Goal: Task Accomplishment & Management: Use online tool/utility

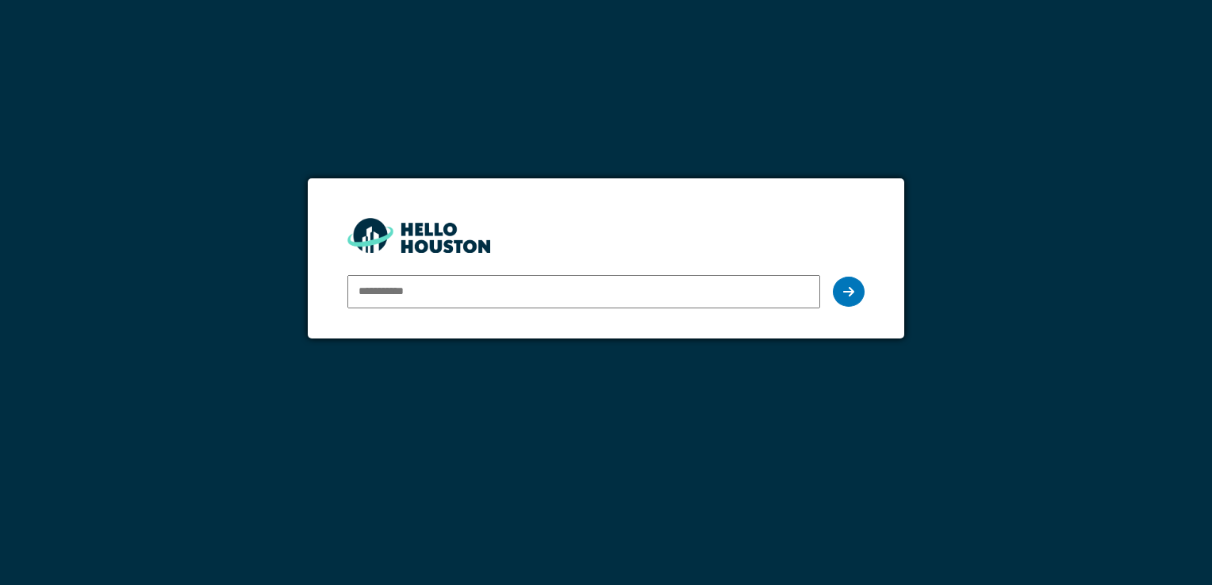
click at [393, 289] on input "email" at bounding box center [583, 291] width 472 height 33
type input "**********"
click at [852, 293] on icon at bounding box center [848, 292] width 11 height 13
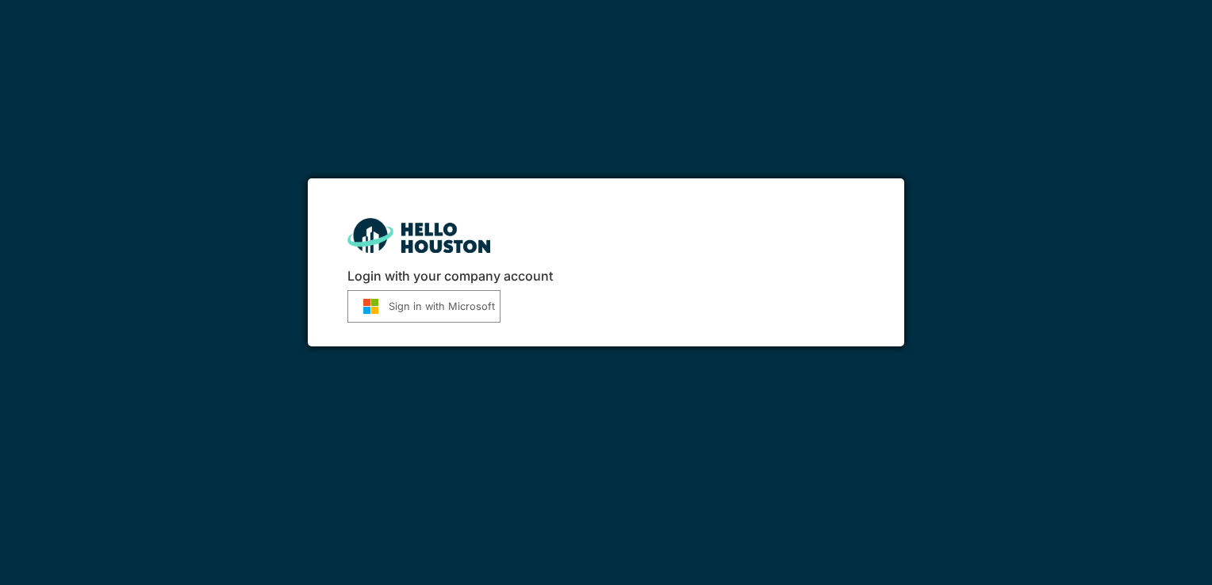
click at [439, 307] on button "Sign in with Microsoft" at bounding box center [423, 306] width 153 height 33
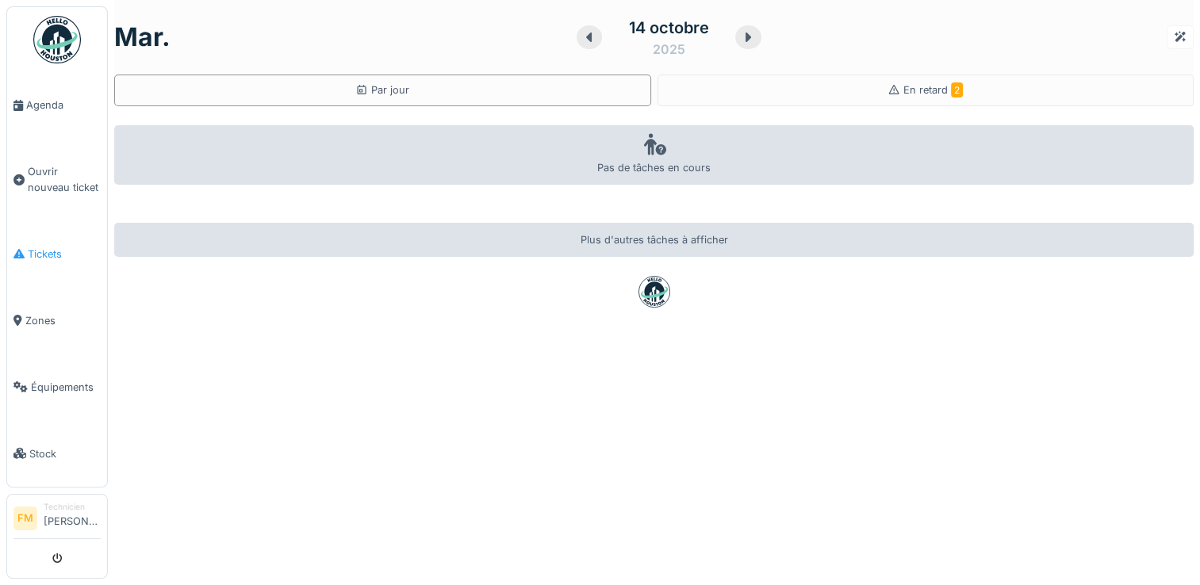
click at [48, 249] on span "Tickets" at bounding box center [64, 254] width 73 height 15
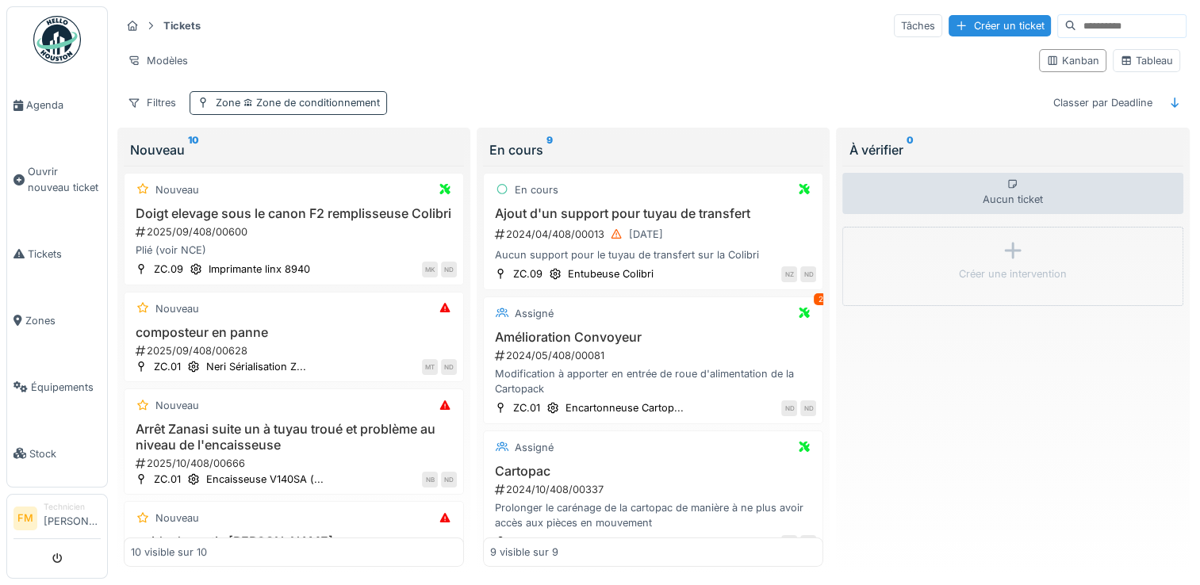
click at [301, 100] on span "Zone de conditionnement" at bounding box center [310, 103] width 140 height 12
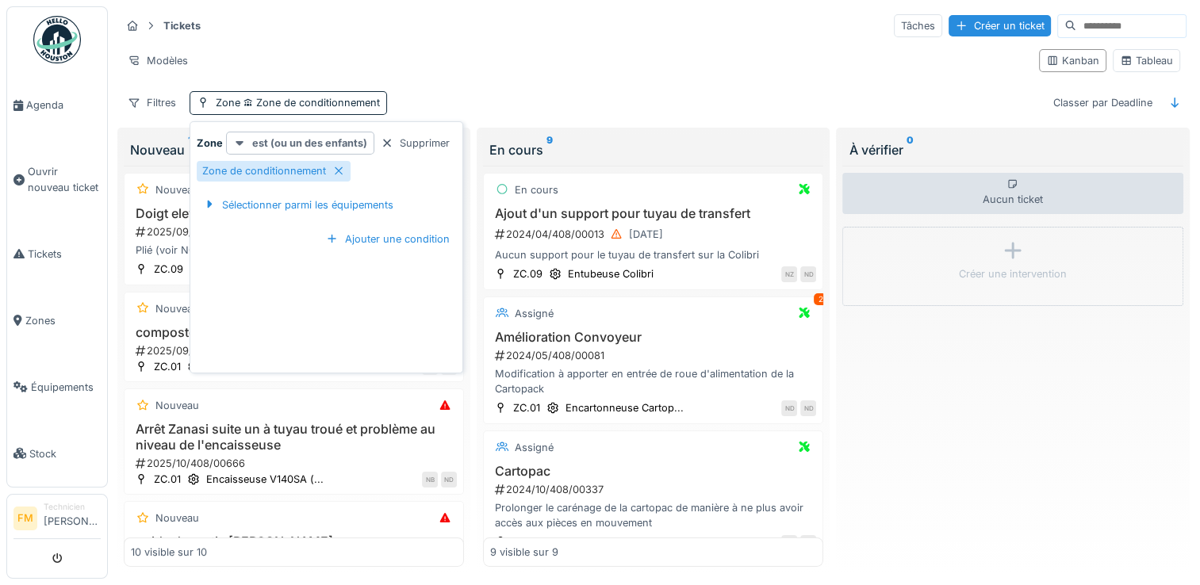
click at [307, 140] on strong "est (ou un des enfants)" at bounding box center [309, 143] width 115 height 15
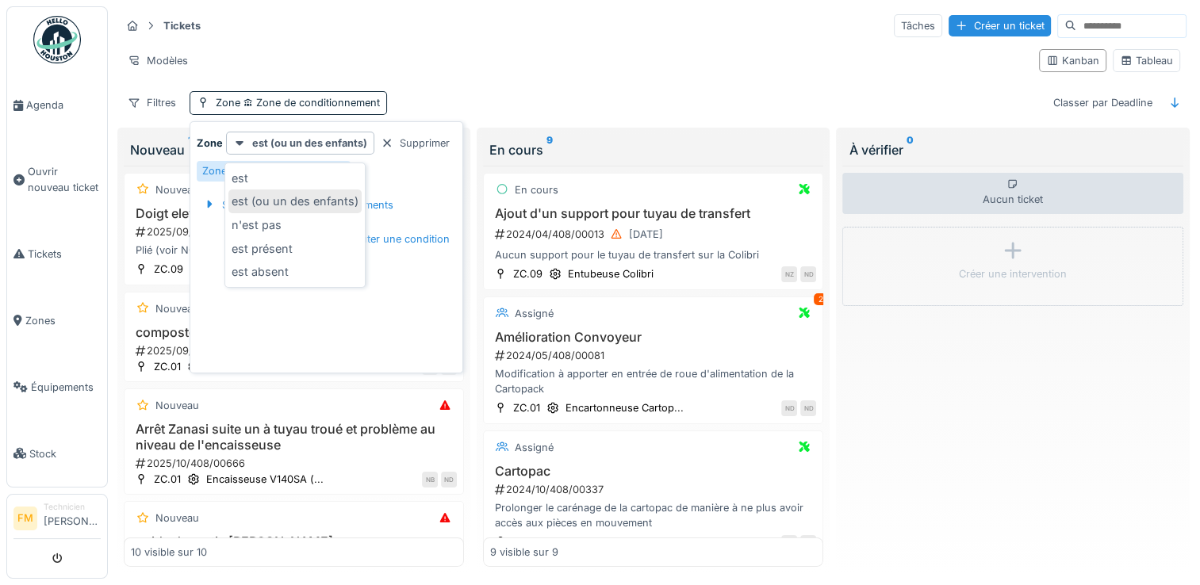
click at [297, 207] on div "est (ou un des enfants)" at bounding box center [294, 202] width 133 height 24
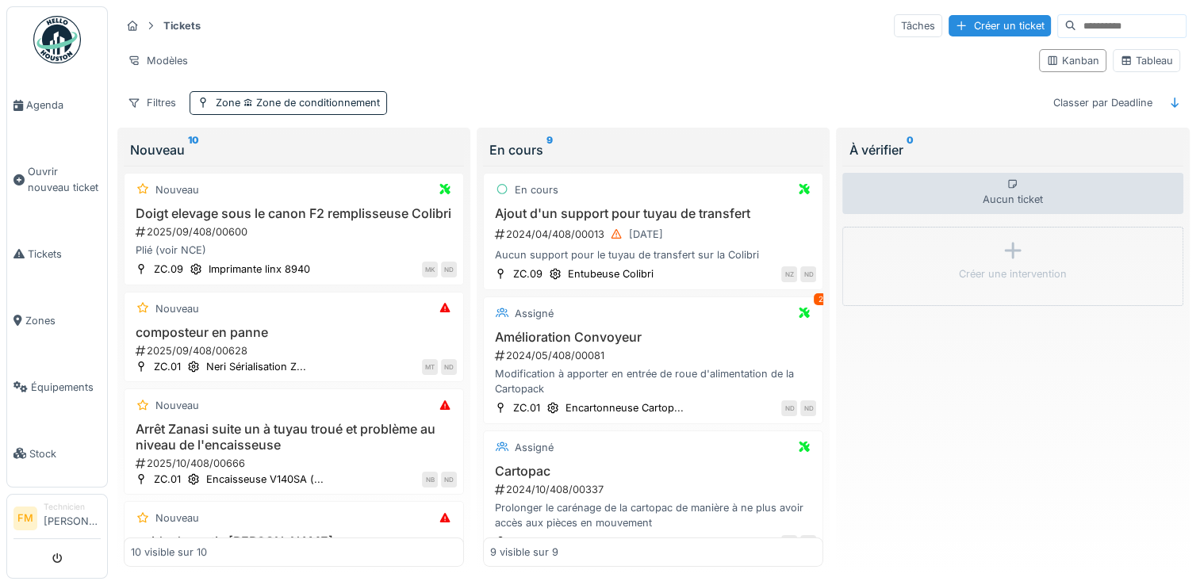
click at [510, 30] on div "Tickets Tâches Créer un ticket" at bounding box center [654, 26] width 1066 height 26
click at [148, 101] on div "Filtres" at bounding box center [152, 102] width 63 height 23
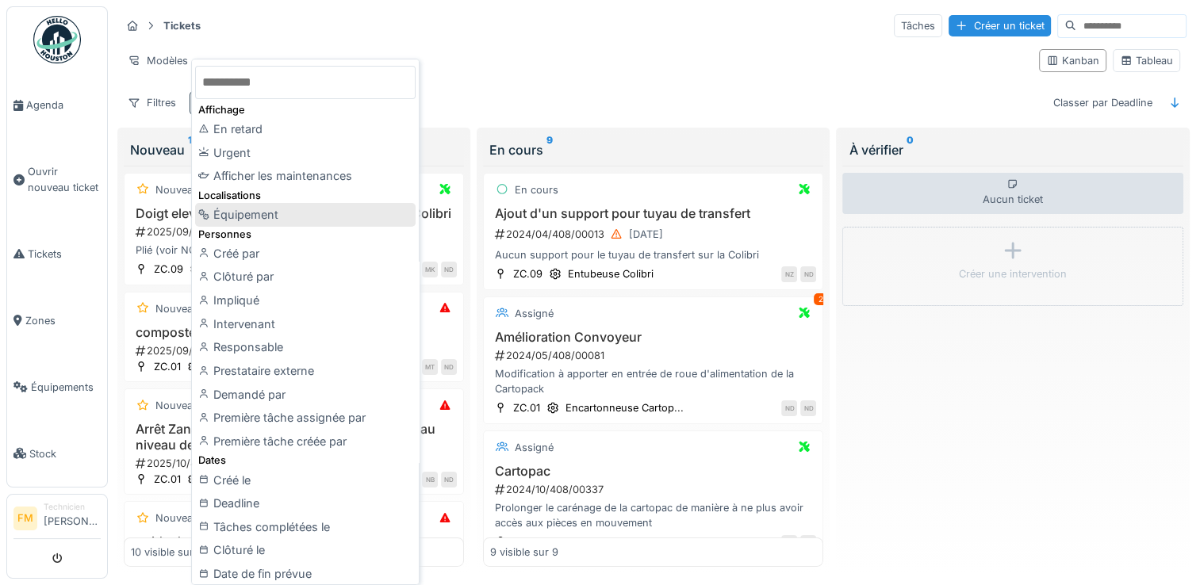
click at [268, 216] on div "Équipement" at bounding box center [305, 215] width 221 height 24
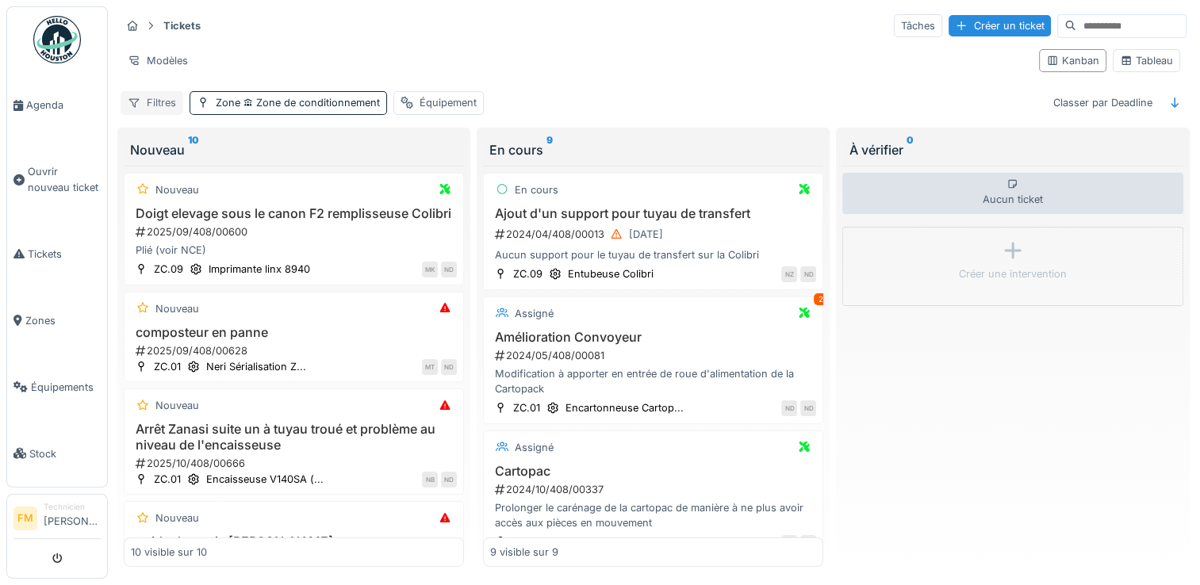
click at [155, 103] on div "Filtres" at bounding box center [152, 102] width 63 height 23
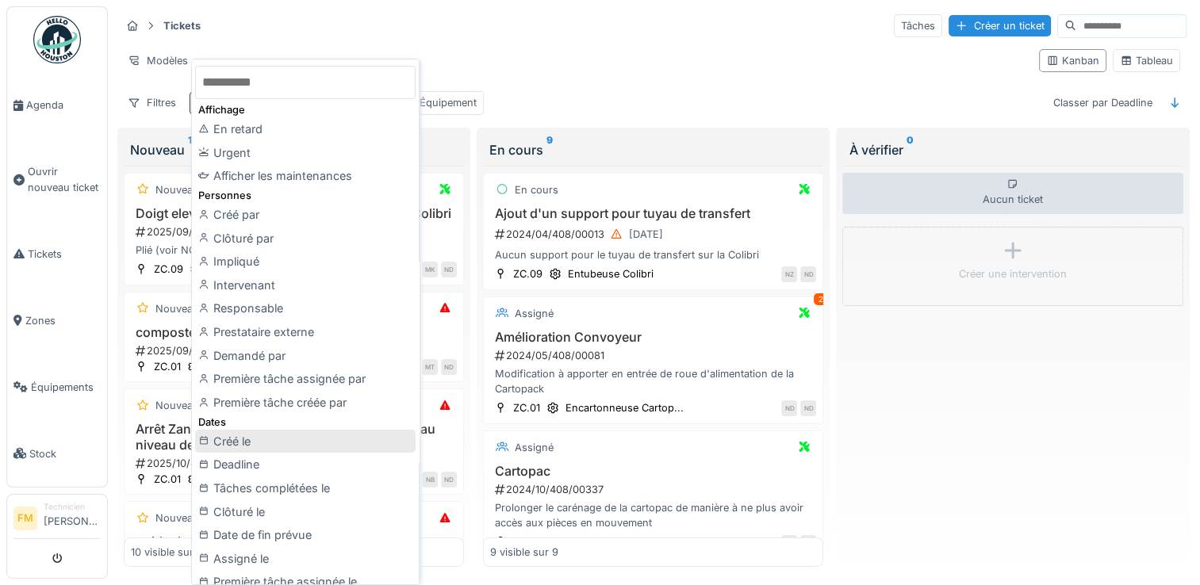
click at [291, 437] on div "Créé le" at bounding box center [305, 442] width 221 height 24
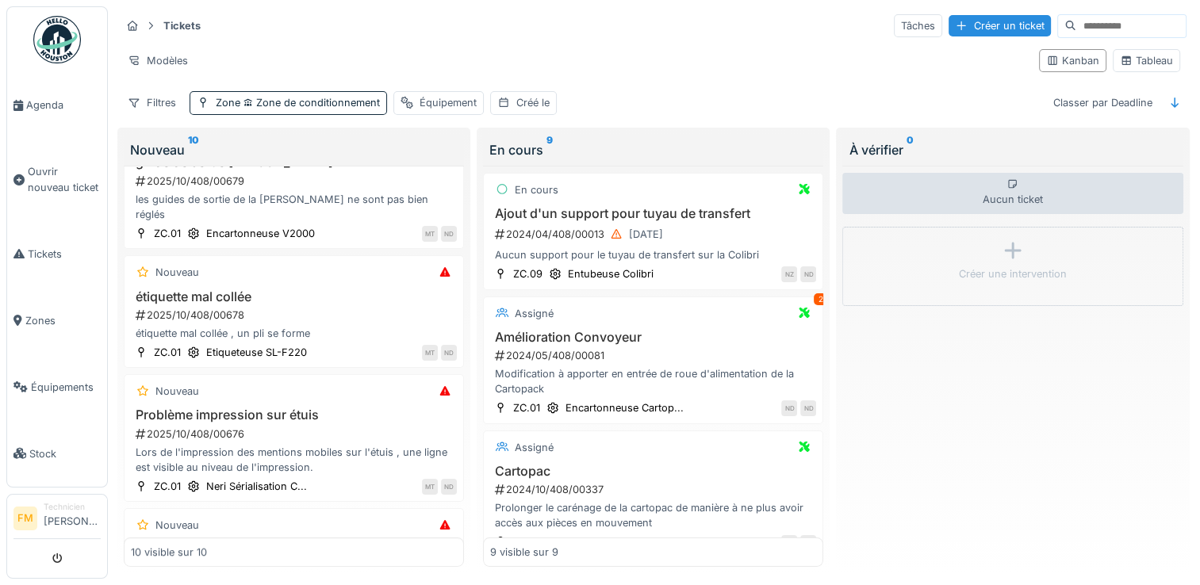
scroll to position [381, 0]
click at [388, 309] on div "2025/10/408/00678" at bounding box center [295, 314] width 323 height 15
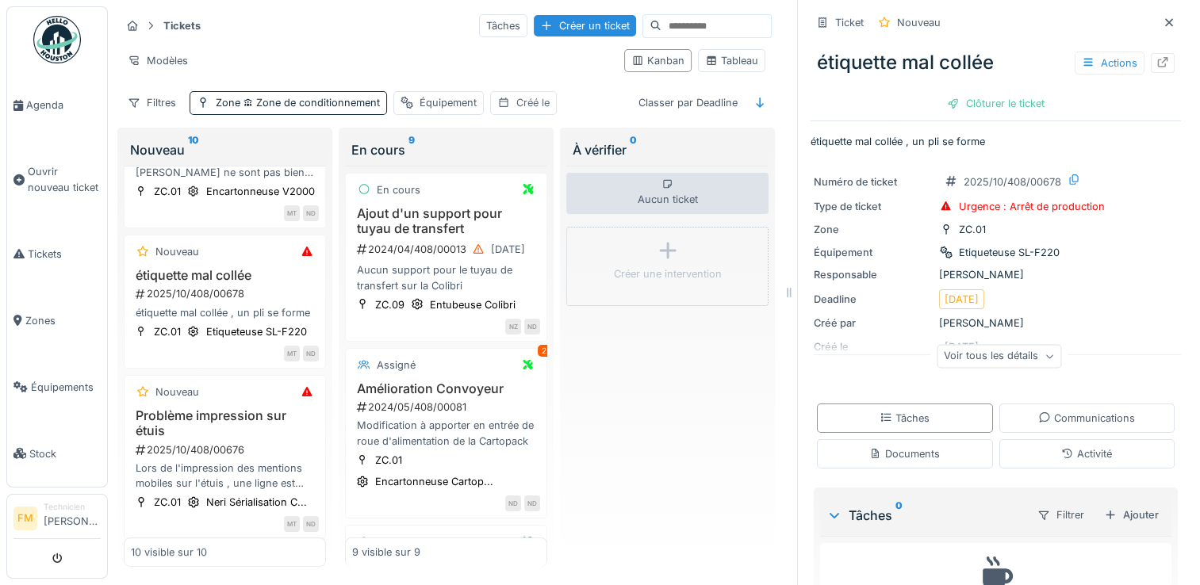
click at [524, 106] on div "Créé le" at bounding box center [532, 102] width 33 height 15
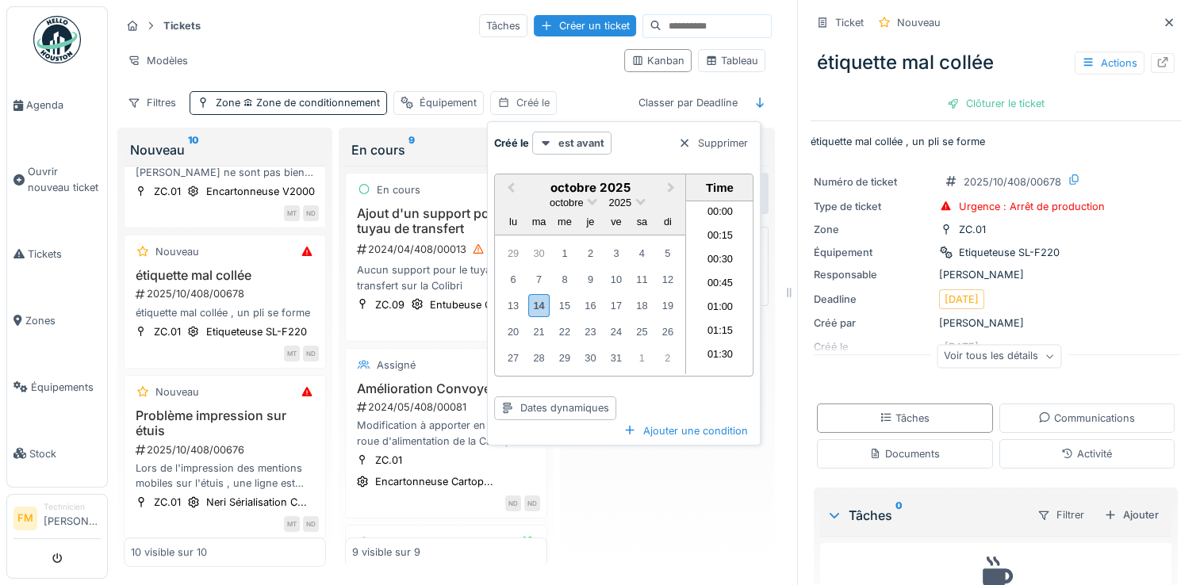
scroll to position [1020, 0]
click at [533, 306] on div "14" at bounding box center [538, 305] width 21 height 23
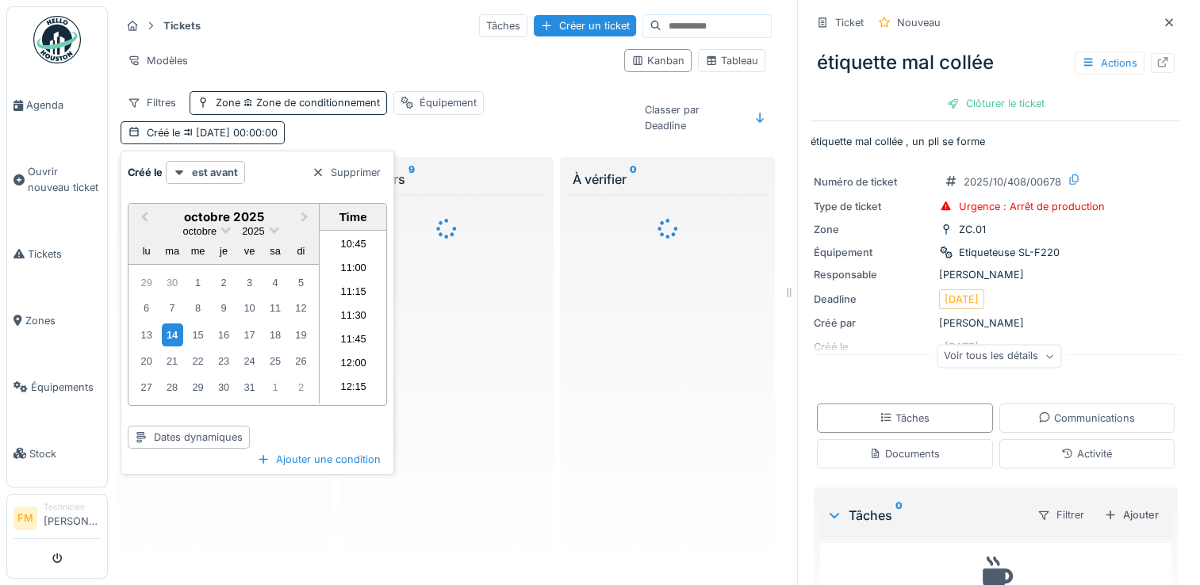
scroll to position [0, 0]
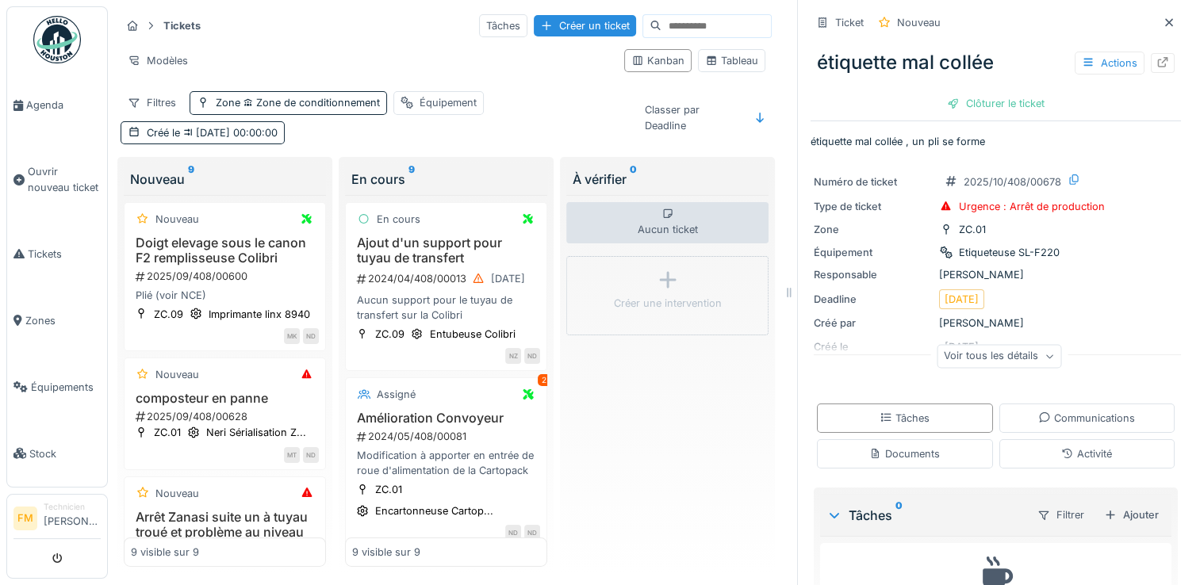
click at [1045, 356] on icon at bounding box center [1050, 357] width 10 height 8
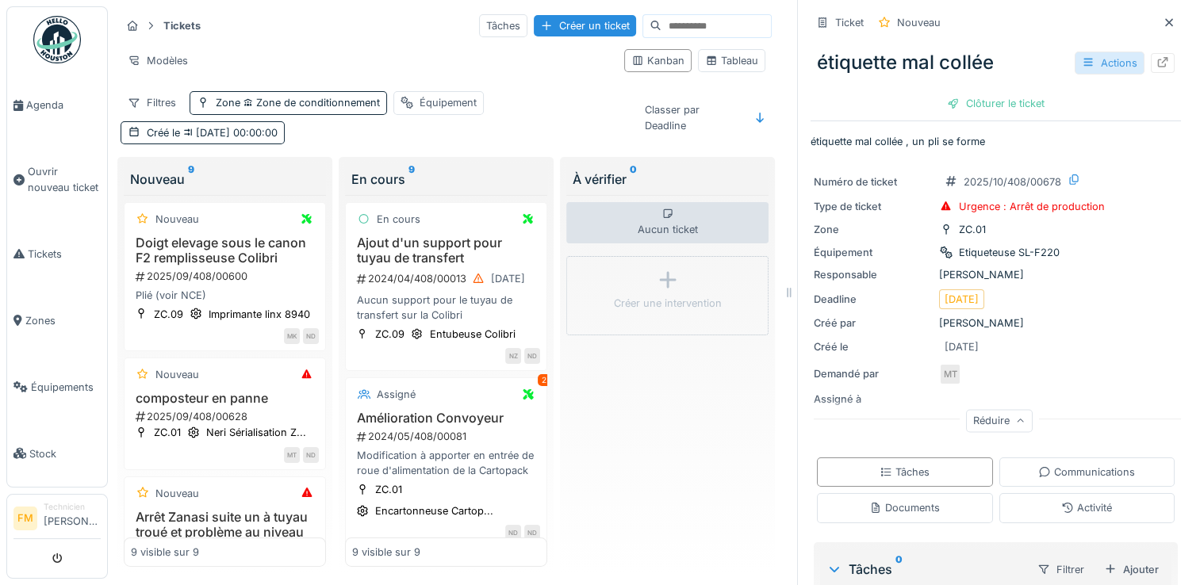
click at [1096, 67] on div "Actions" at bounding box center [1110, 63] width 70 height 23
click at [1095, 302] on div "Deadline 06/10/2025" at bounding box center [996, 300] width 364 height 20
click at [1151, 62] on div at bounding box center [1163, 63] width 24 height 20
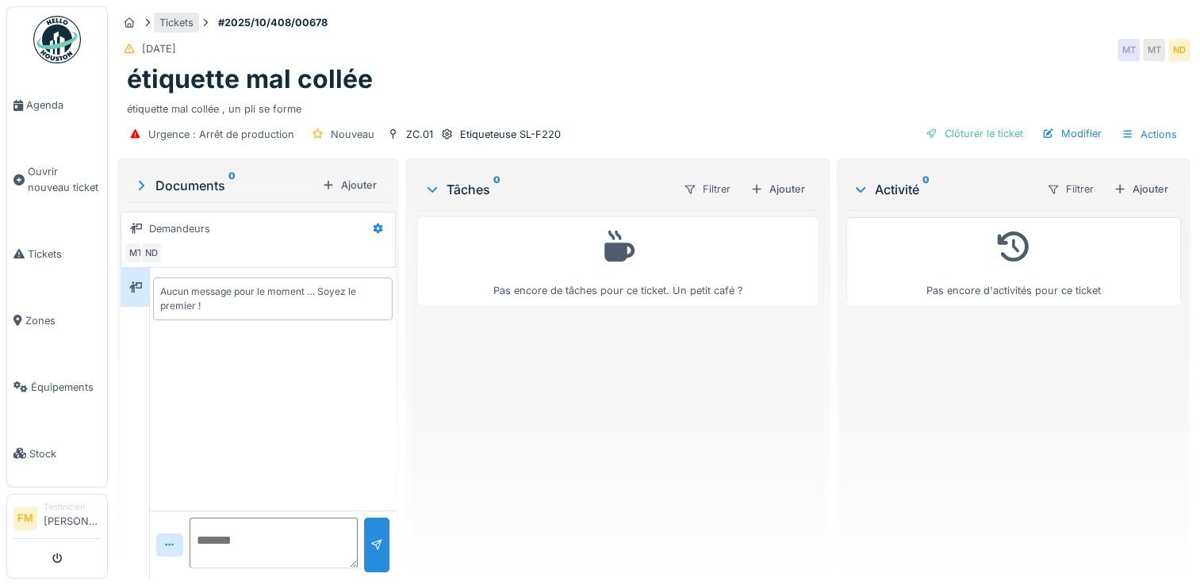
click at [173, 30] on div "Tickets" at bounding box center [176, 23] width 45 height 20
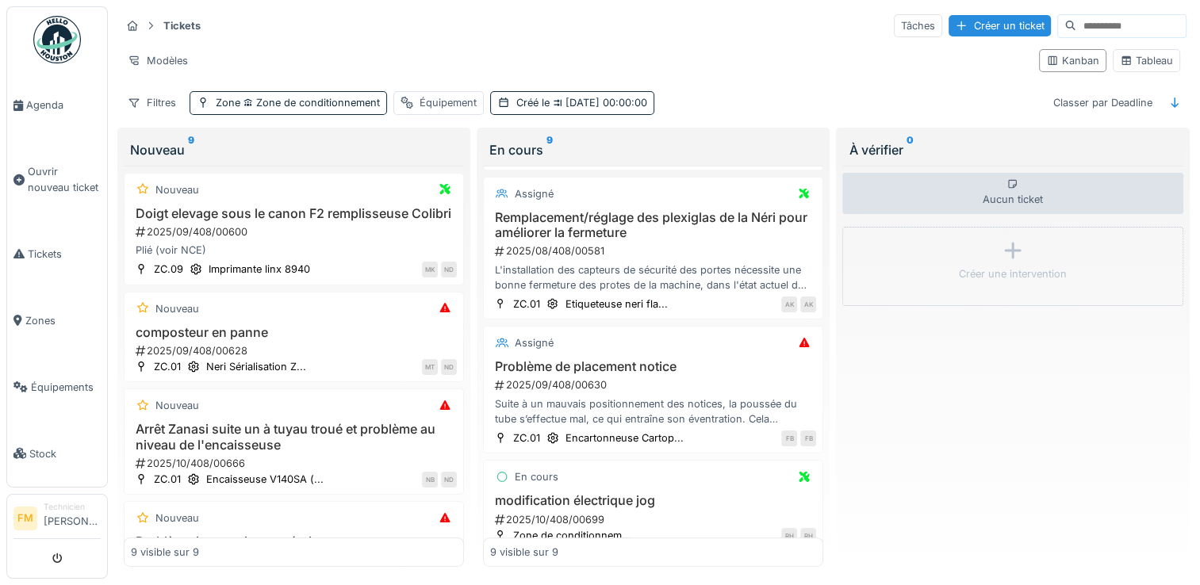
scroll to position [785, 0]
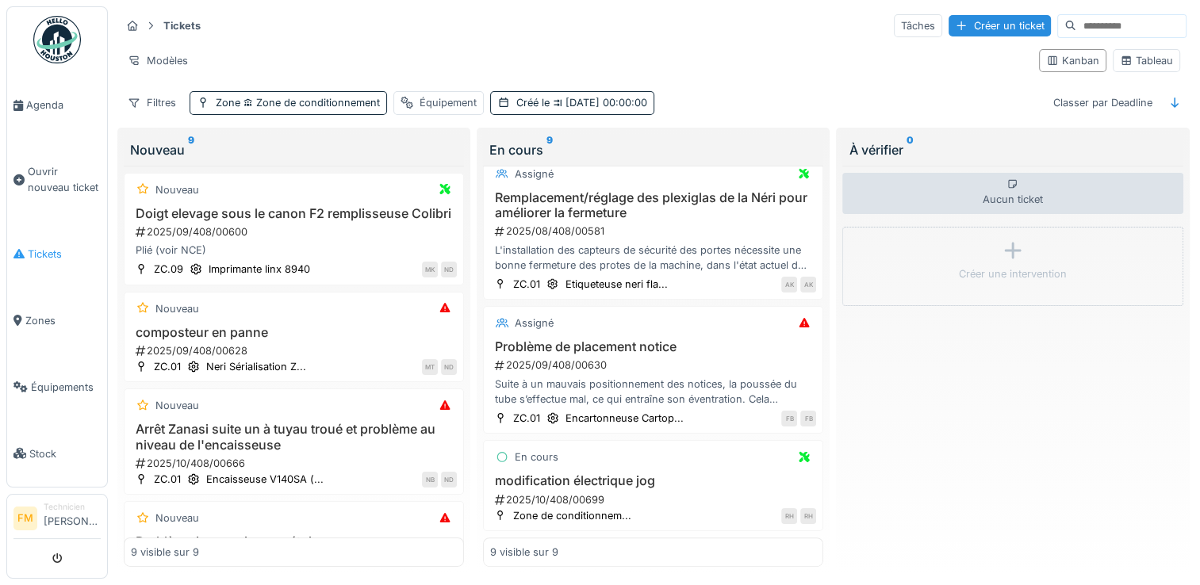
click at [47, 247] on span "Tickets" at bounding box center [64, 254] width 73 height 15
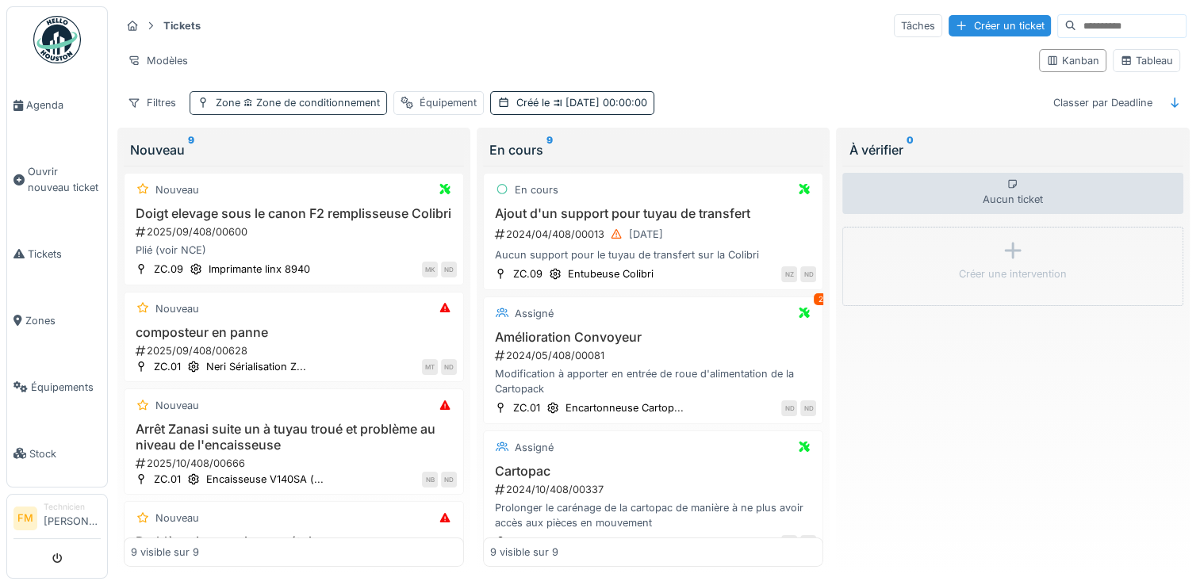
click at [292, 102] on span "Zone de conditionnement" at bounding box center [310, 103] width 140 height 12
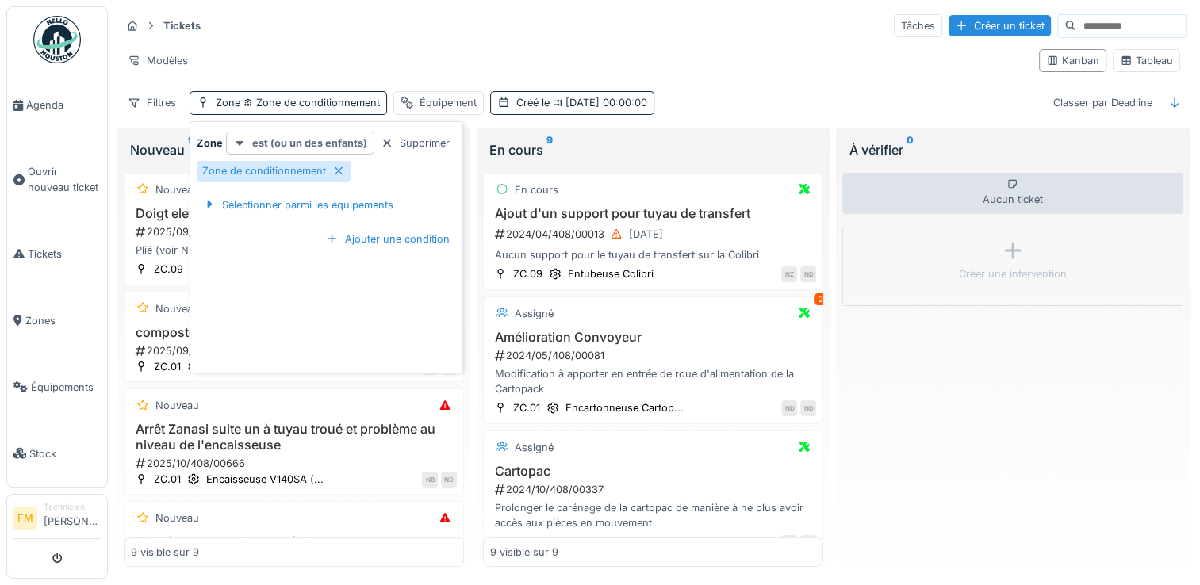
click at [321, 141] on strong "est (ou un des enfants)" at bounding box center [309, 143] width 115 height 15
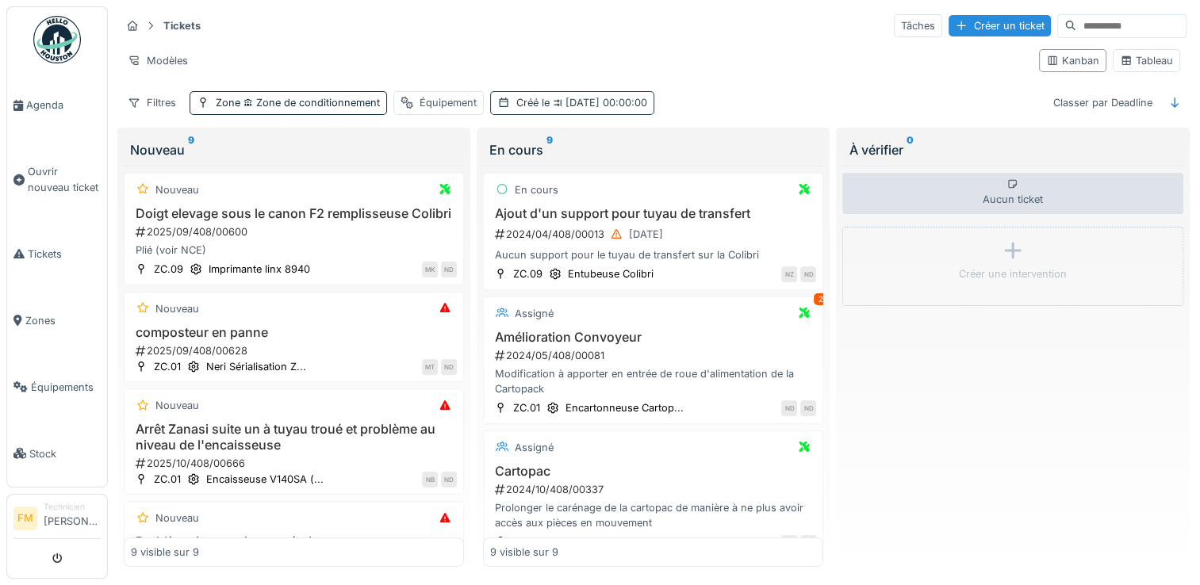
click at [566, 97] on span "[DATE] 00:00:00" at bounding box center [599, 103] width 98 height 12
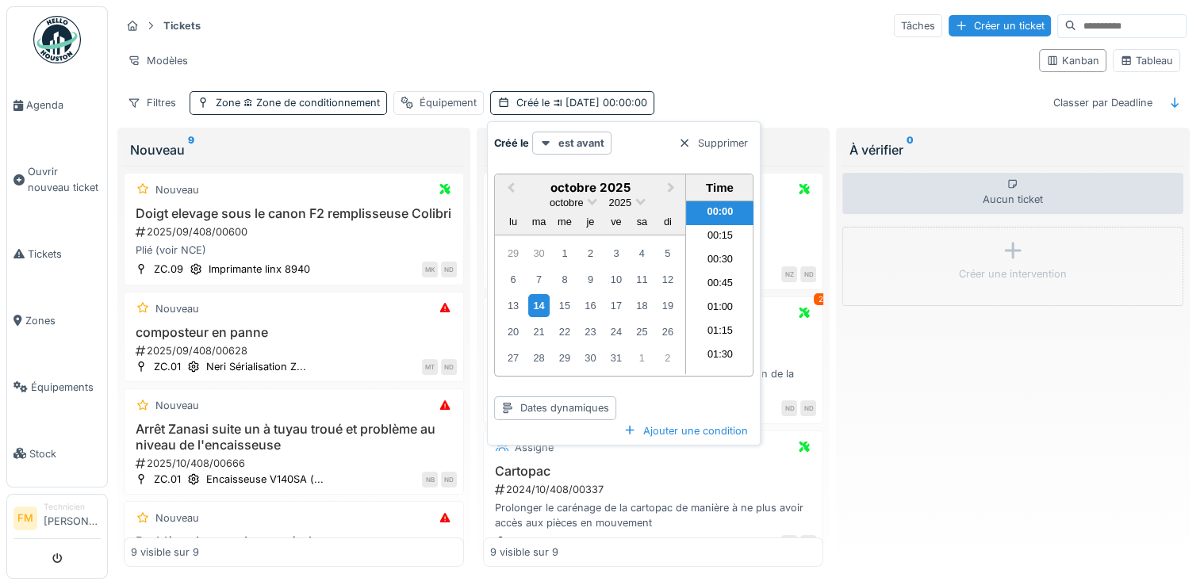
click at [535, 294] on div "14" at bounding box center [538, 305] width 21 height 23
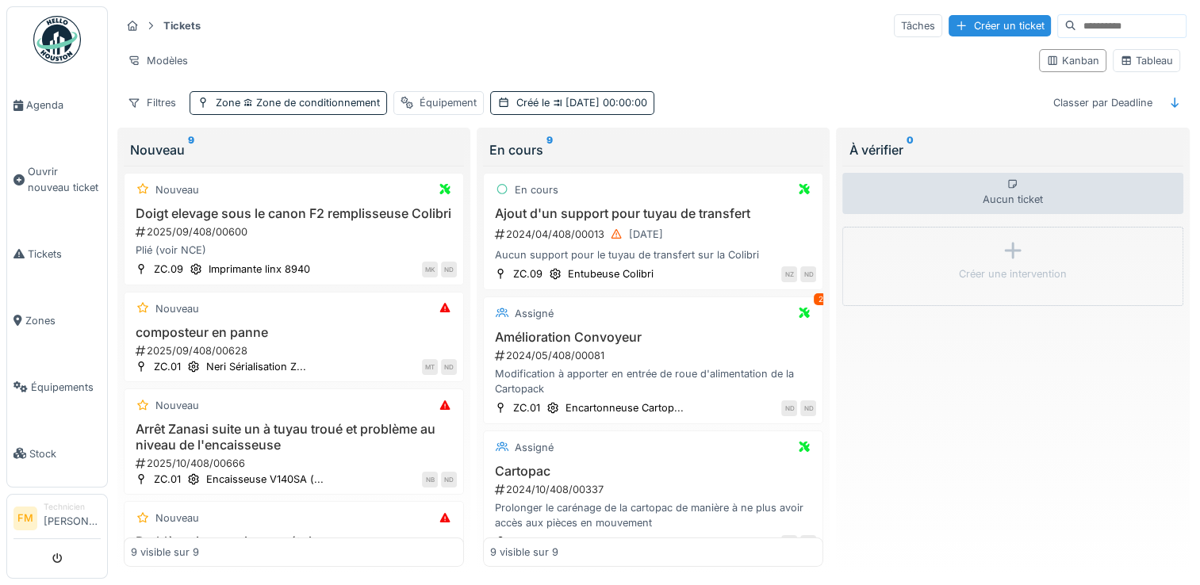
click at [743, 56] on div "Modèles" at bounding box center [574, 60] width 906 height 23
click at [562, 100] on span "14/10/2025 00:00:00" at bounding box center [599, 103] width 98 height 12
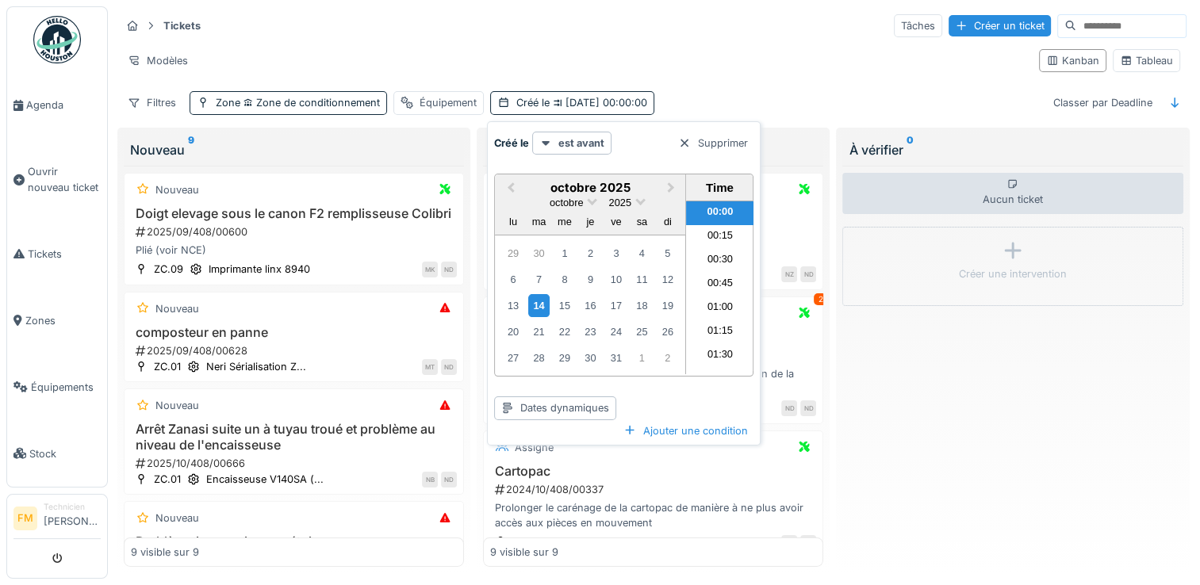
click at [536, 300] on div "14" at bounding box center [538, 305] width 21 height 23
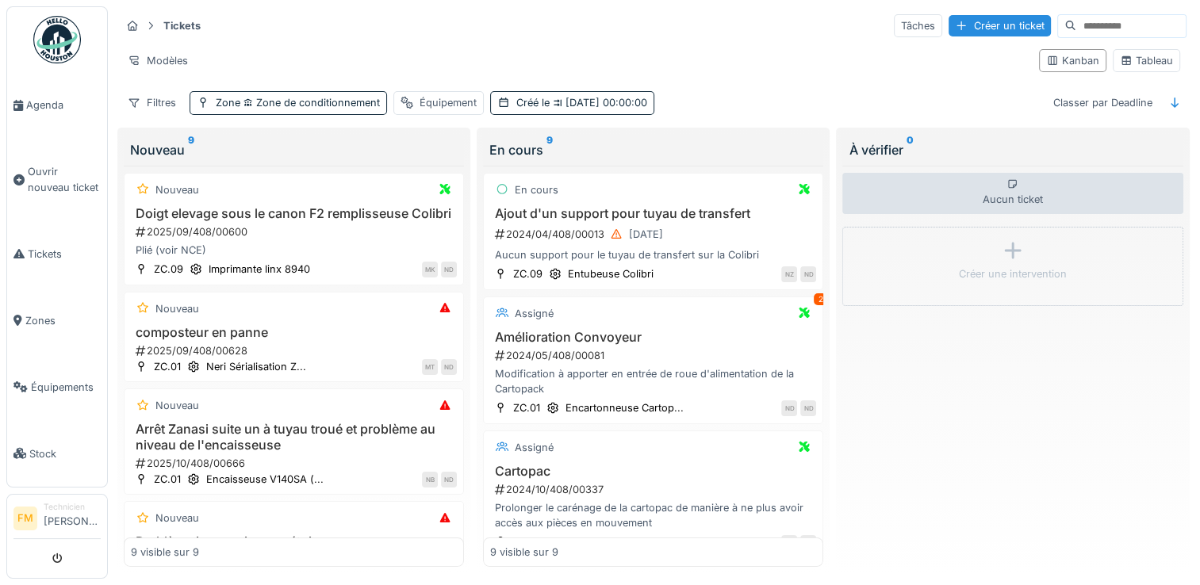
click at [939, 392] on div "Aucun ticket Créer une intervention" at bounding box center [1013, 367] width 340 height 402
click at [774, 22] on div "Tickets Tâches Créer un ticket" at bounding box center [654, 26] width 1066 height 26
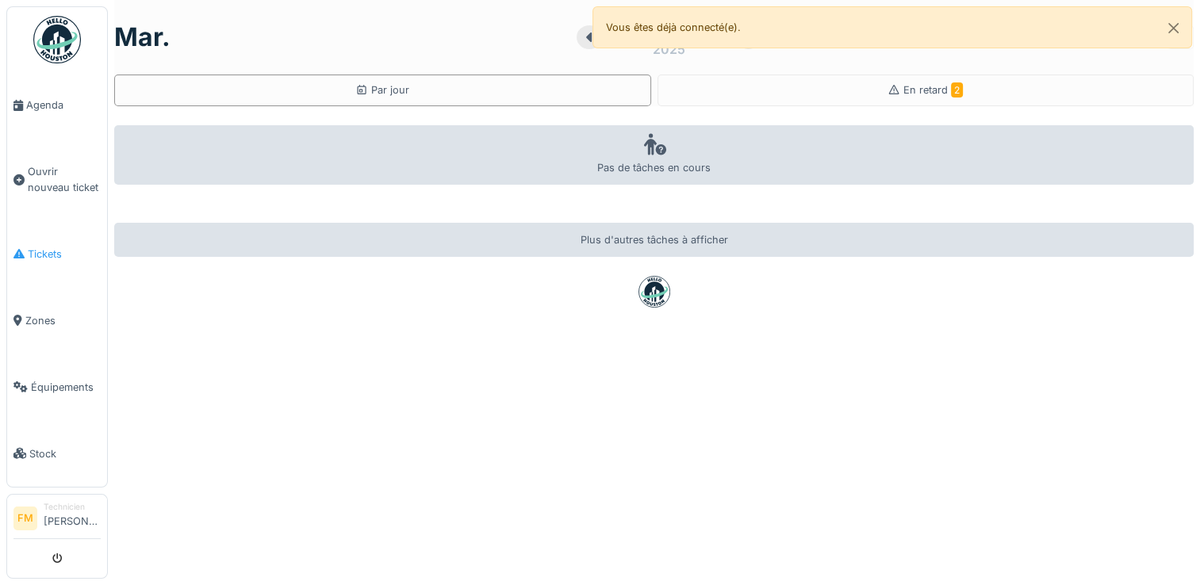
click at [39, 247] on span "Tickets" at bounding box center [64, 254] width 73 height 15
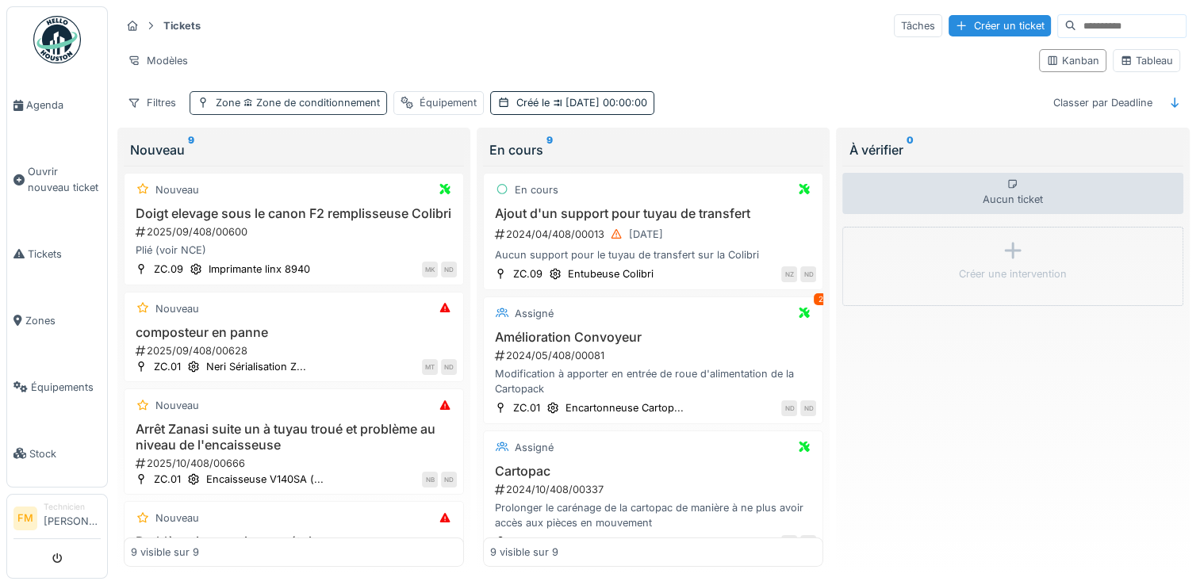
click at [317, 98] on span "Zone de conditionnement" at bounding box center [310, 103] width 140 height 12
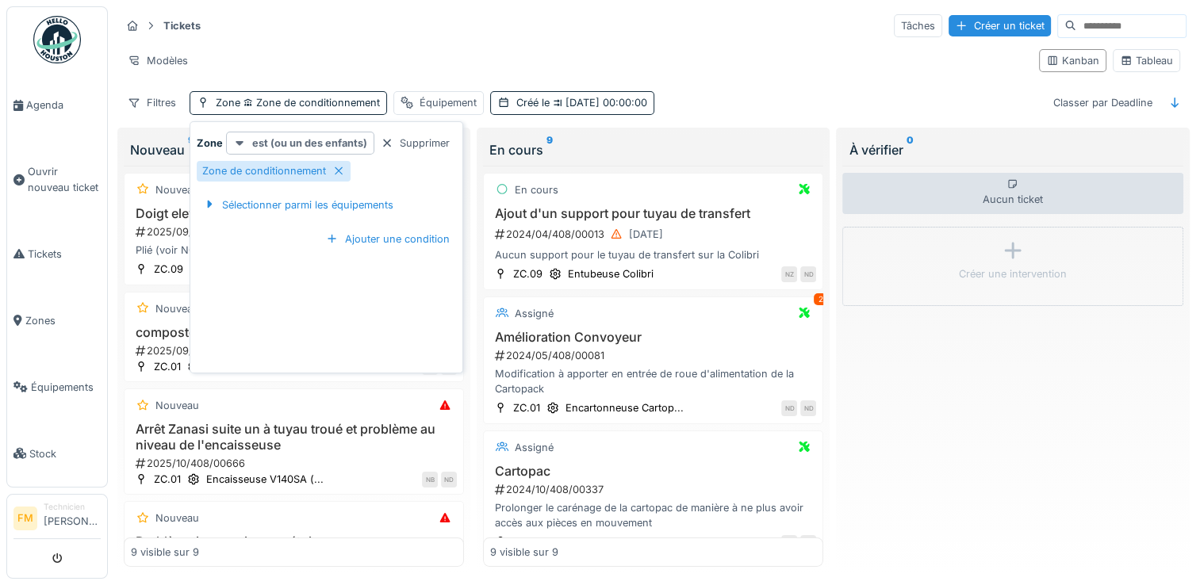
click at [317, 148] on strong "est (ou un des enfants)" at bounding box center [309, 143] width 115 height 15
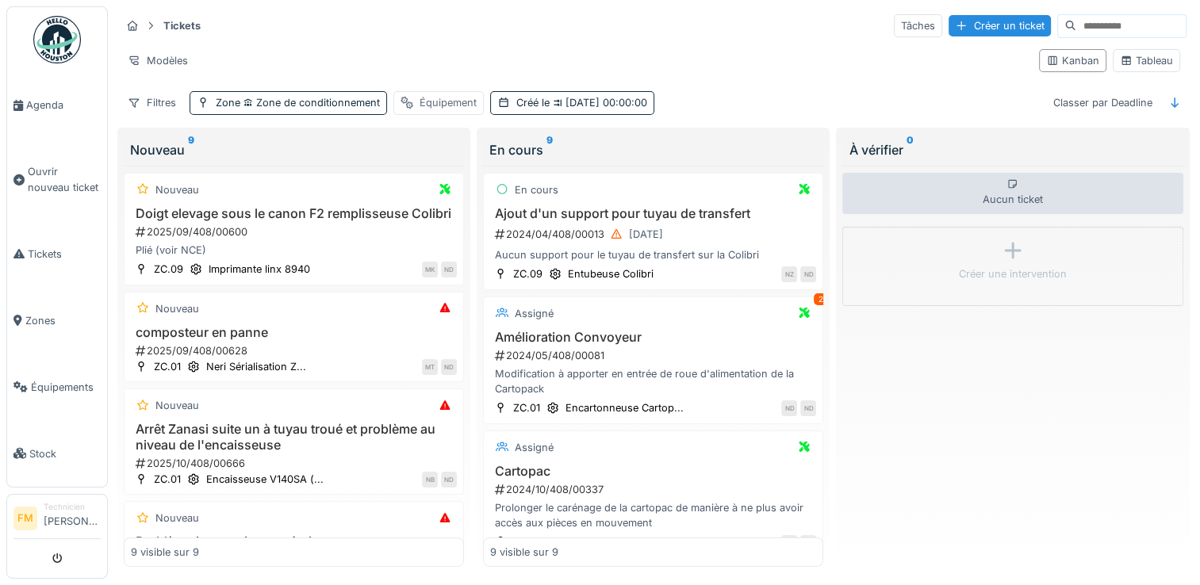
click at [436, 103] on div "Équipement" at bounding box center [448, 102] width 57 height 15
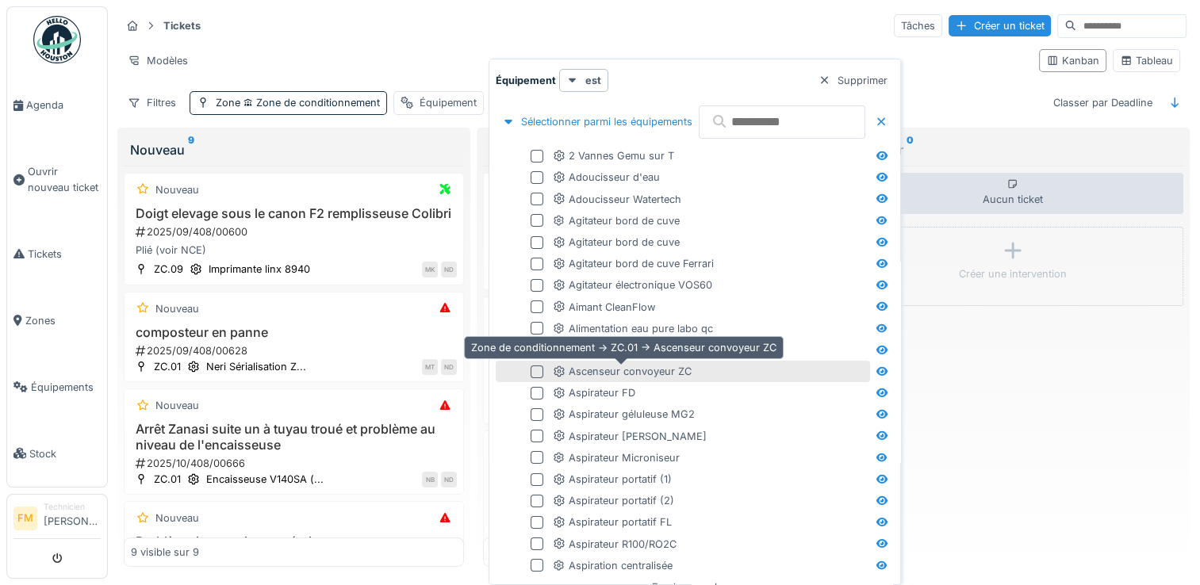
drag, startPoint x: 626, startPoint y: 386, endPoint x: 612, endPoint y: 371, distance: 20.8
click at [612, 371] on div "Sélectionner parmi les équipements 2 Vannes Gemu sur T Adoucisseur d'eau Adouci…" at bounding box center [695, 371] width 398 height 547
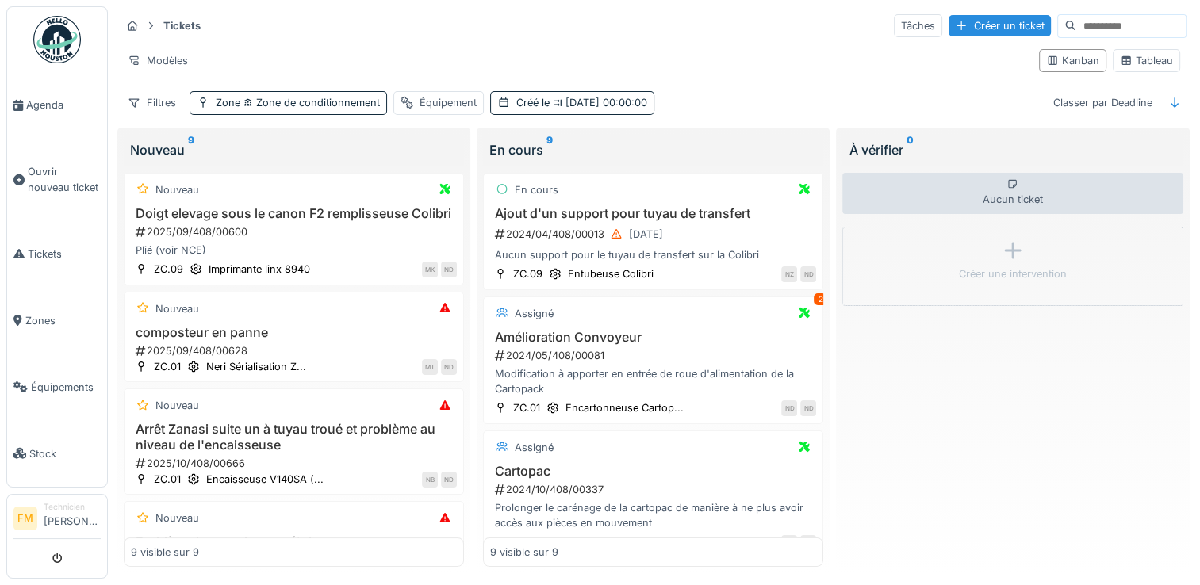
click at [406, 36] on div "Tickets Tâches Créer un ticket" at bounding box center [654, 26] width 1066 height 26
click at [894, 17] on div "Tâches" at bounding box center [918, 25] width 48 height 23
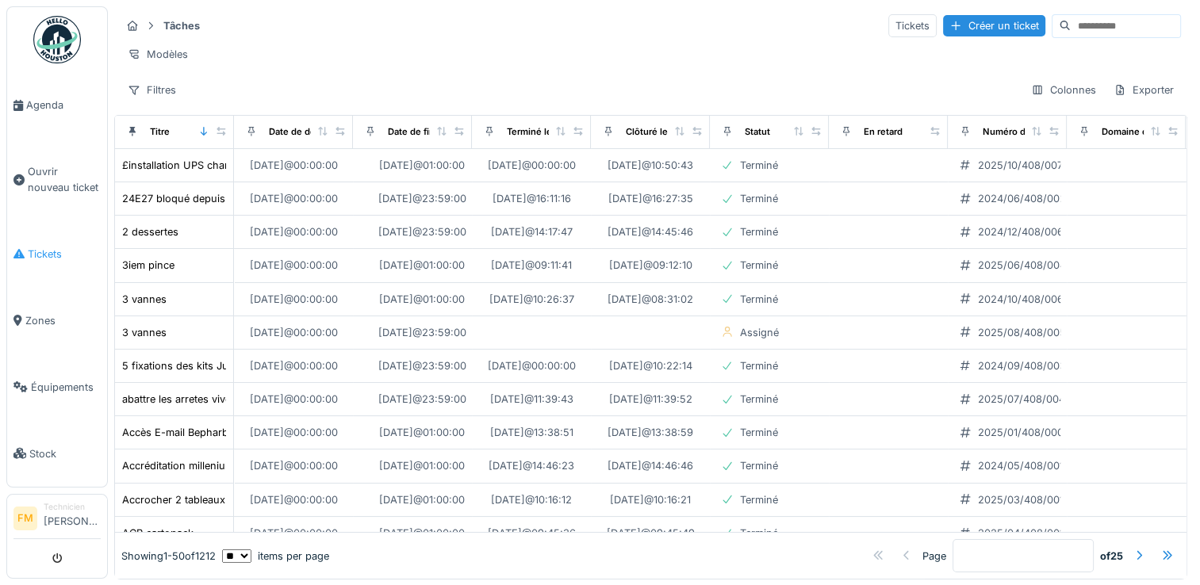
click at [44, 247] on span "Tickets" at bounding box center [64, 254] width 73 height 15
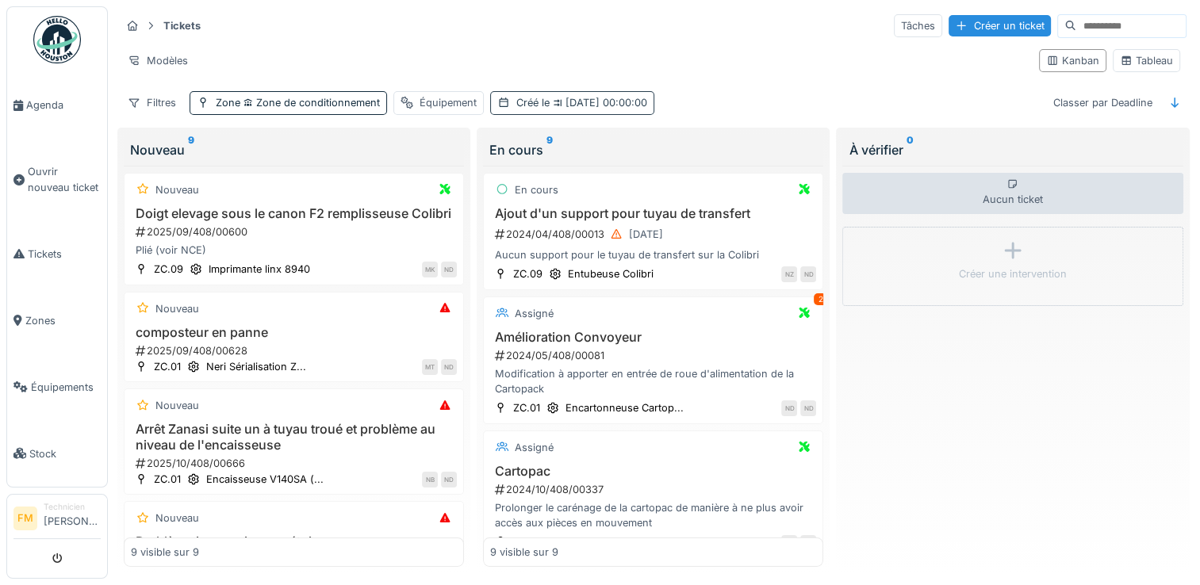
click at [591, 105] on span "[DATE] 00:00:00" at bounding box center [599, 103] width 98 height 12
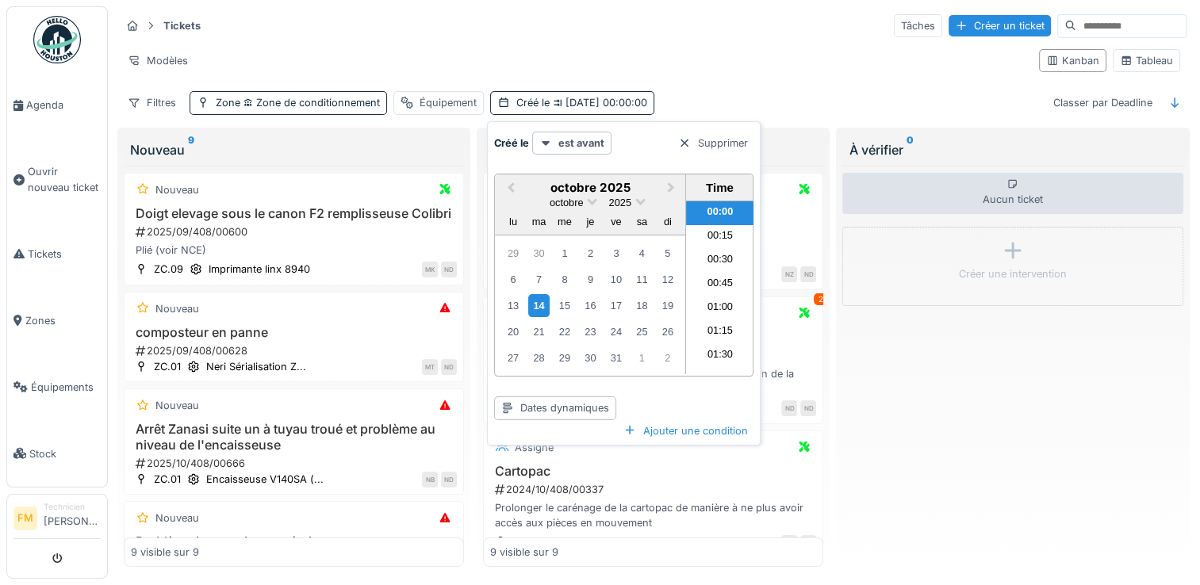
click at [541, 300] on div "14" at bounding box center [538, 305] width 21 height 23
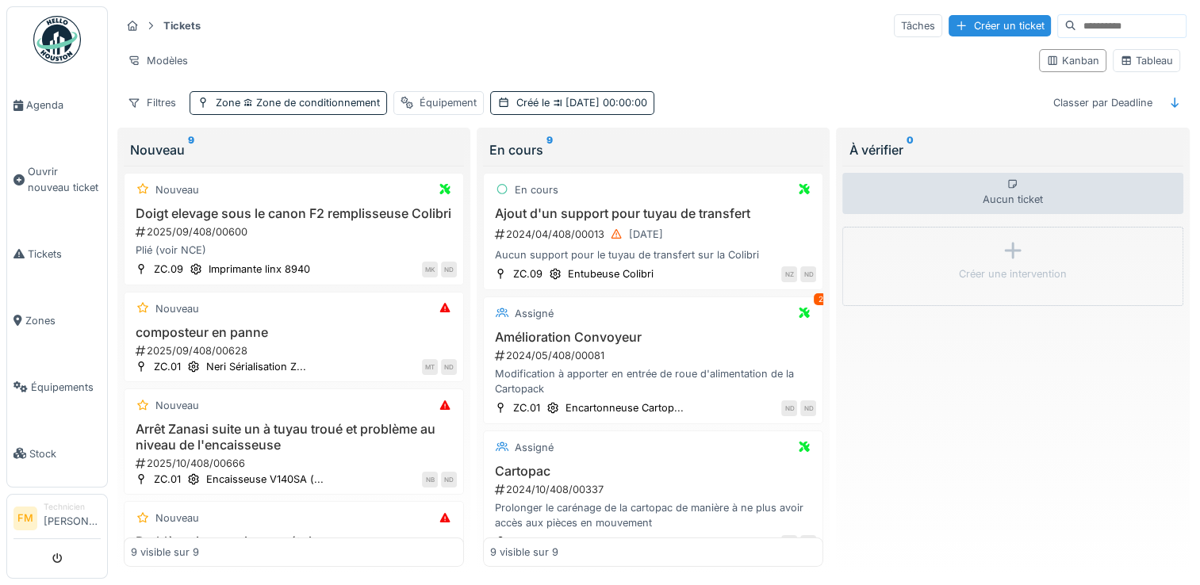
click at [931, 379] on div "Aucun ticket Créer une intervention" at bounding box center [1013, 367] width 340 height 402
click at [44, 248] on span "Tickets" at bounding box center [64, 254] width 73 height 15
click at [338, 107] on span "Zone de conditionnement" at bounding box center [310, 103] width 140 height 12
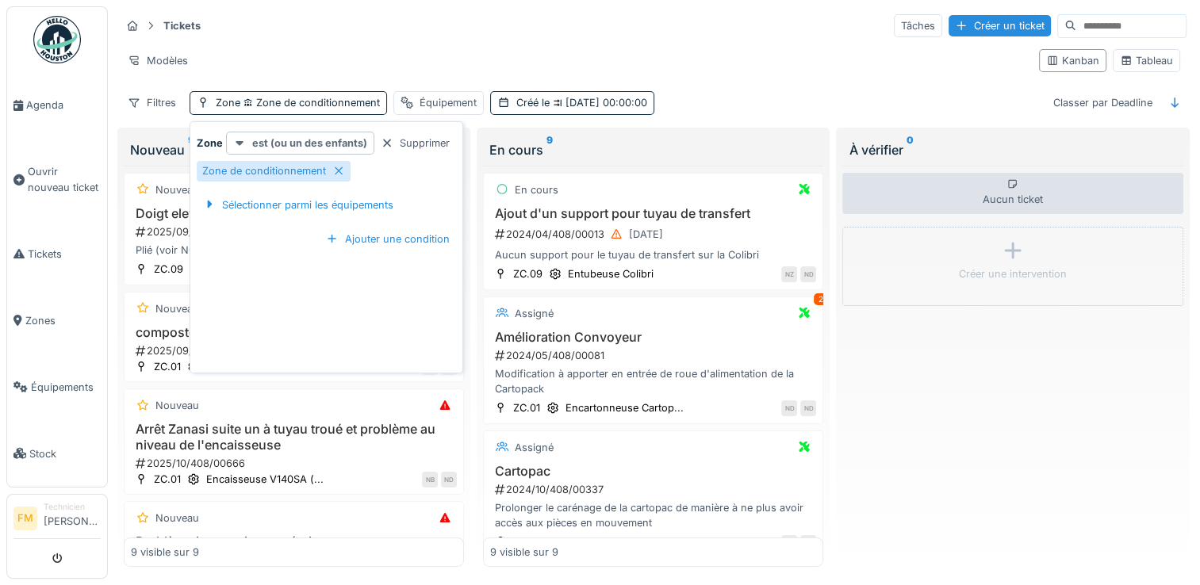
click at [329, 144] on strong "est (ou un des enfants)" at bounding box center [309, 143] width 115 height 15
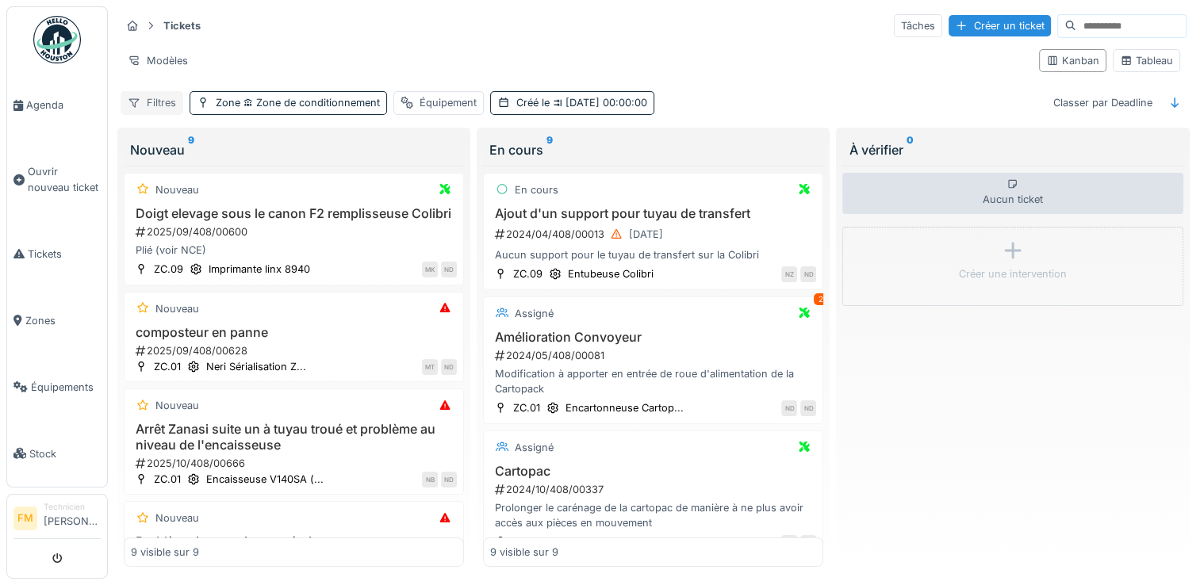
click at [161, 102] on div "Filtres" at bounding box center [152, 102] width 63 height 23
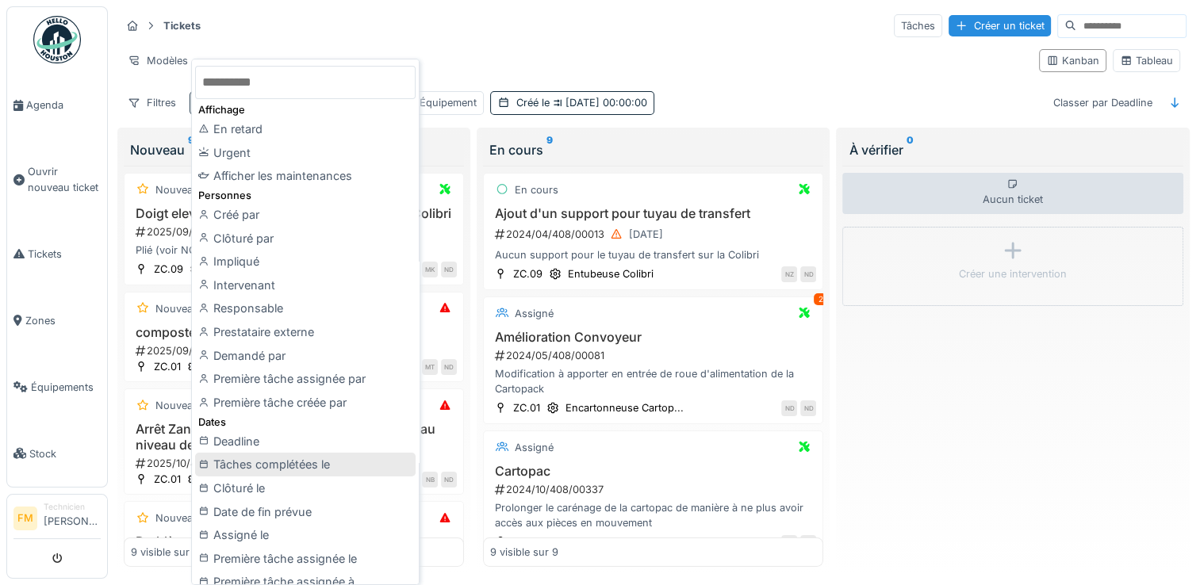
drag, startPoint x: 232, startPoint y: 501, endPoint x: 259, endPoint y: 474, distance: 38.2
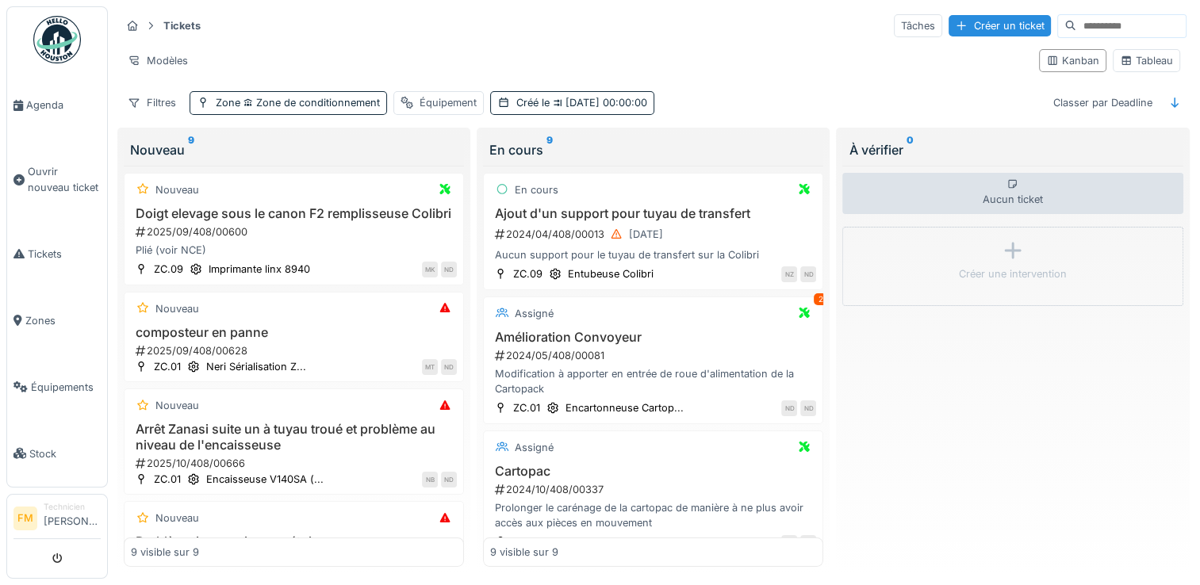
click at [658, 20] on div "Tickets Tâches Créer un ticket" at bounding box center [654, 26] width 1066 height 26
click at [559, 103] on span "14/10/2025 00:00:00" at bounding box center [599, 103] width 98 height 12
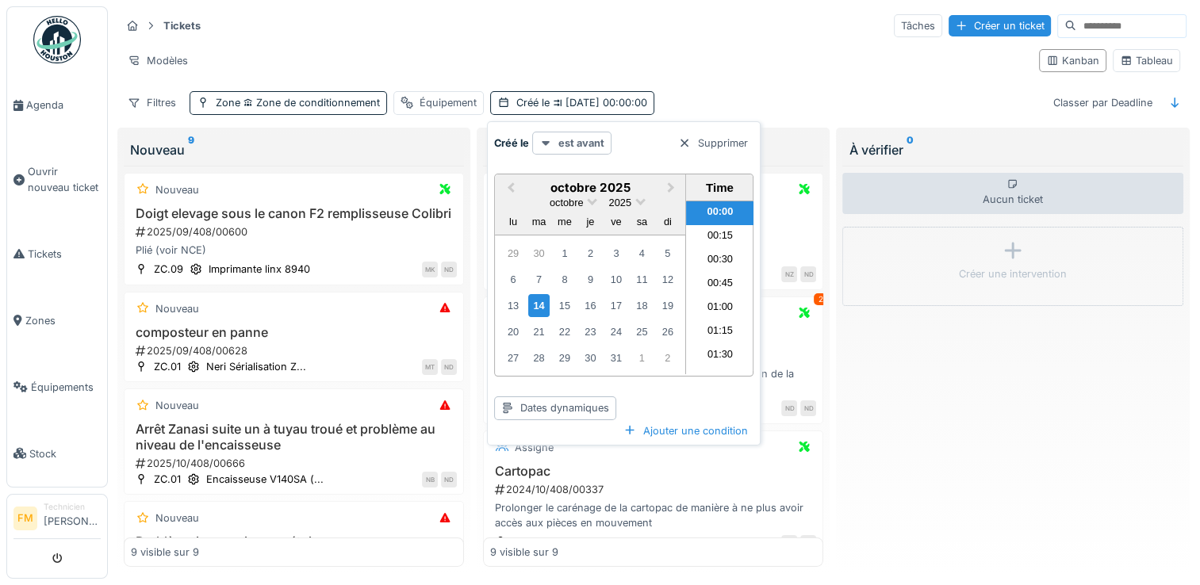
click at [578, 140] on strong "est avant" at bounding box center [582, 143] width 46 height 15
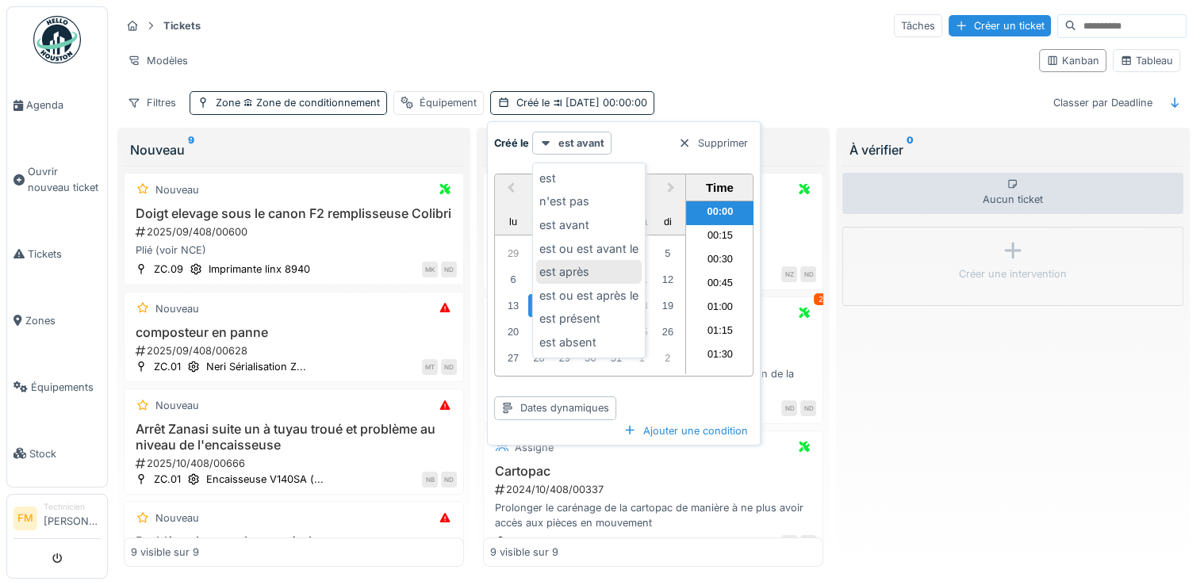
drag, startPoint x: 578, startPoint y: 140, endPoint x: 559, endPoint y: 269, distance: 129.9
click at [559, 585] on div "Créé le est avant Supprimer Previous Month Next Month octobre 2025 octobre 2025…" at bounding box center [600, 585] width 1200 height 0
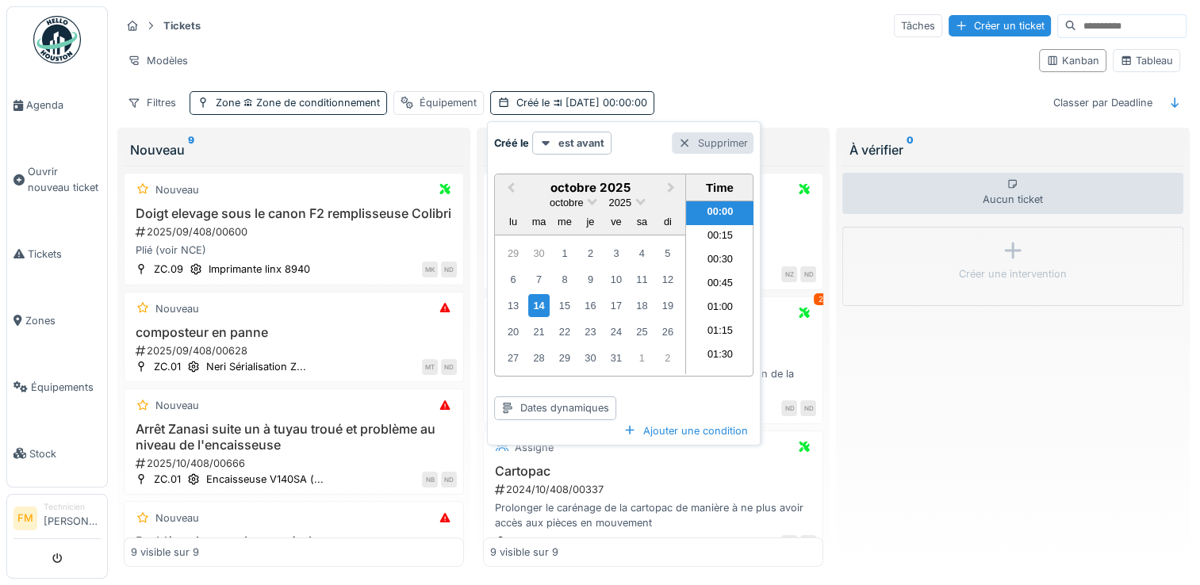
click at [726, 146] on div "Supprimer" at bounding box center [713, 142] width 82 height 21
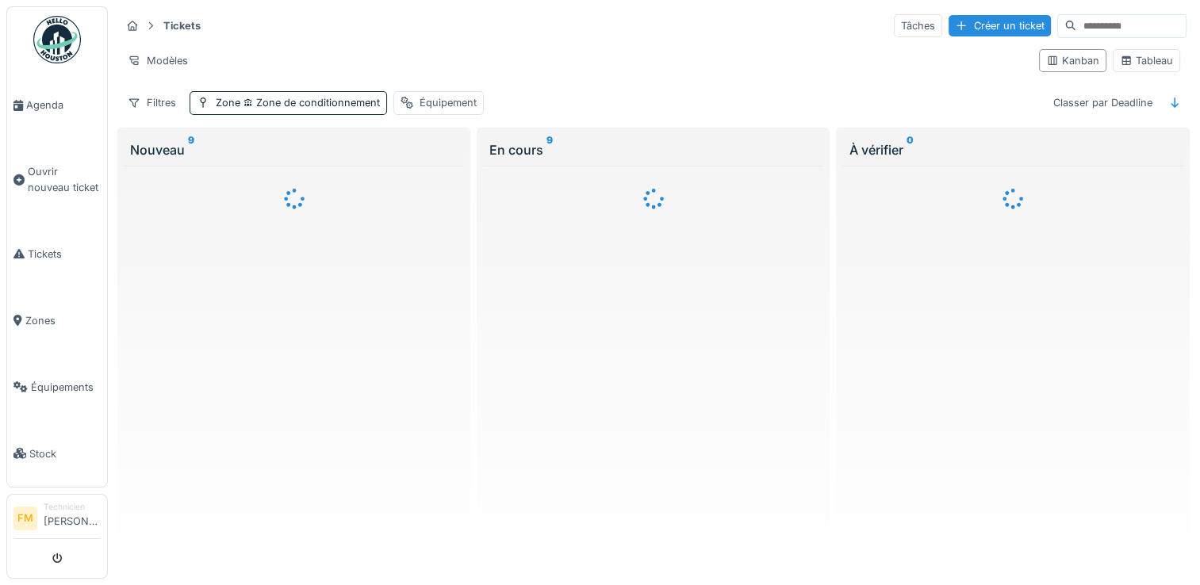
click at [726, 146] on div "En cours 9" at bounding box center [653, 149] width 328 height 19
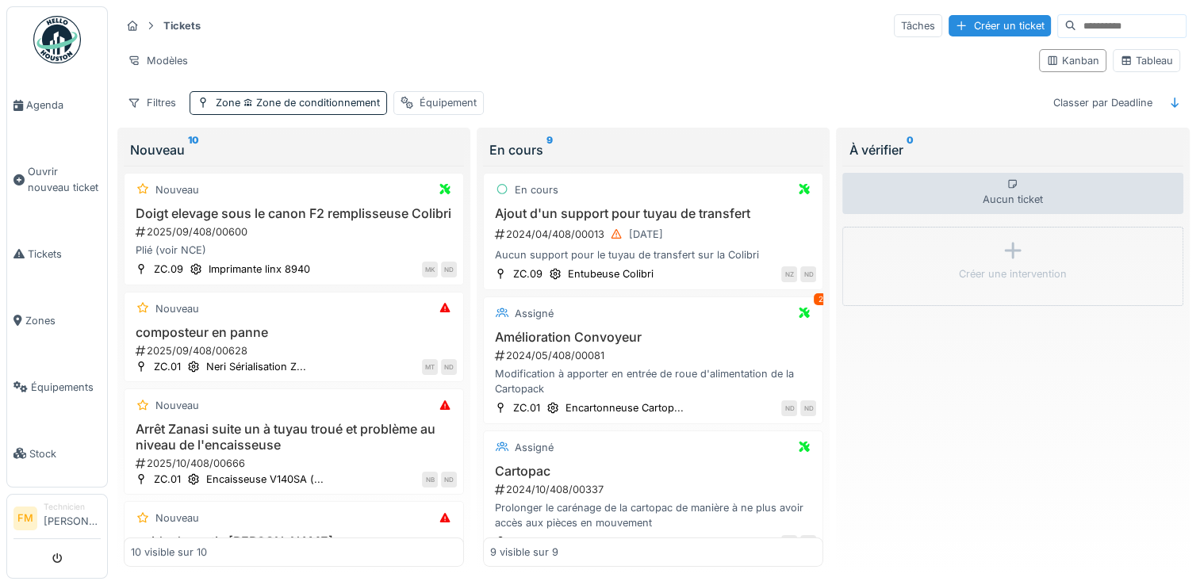
drag, startPoint x: 726, startPoint y: 146, endPoint x: 794, endPoint y: 21, distance: 142.0
click at [794, 21] on div "Tickets Tâches Créer un ticket Modèles Kanban Tableau Filtres Zone Zone de cond…" at bounding box center [654, 293] width 1080 height 574
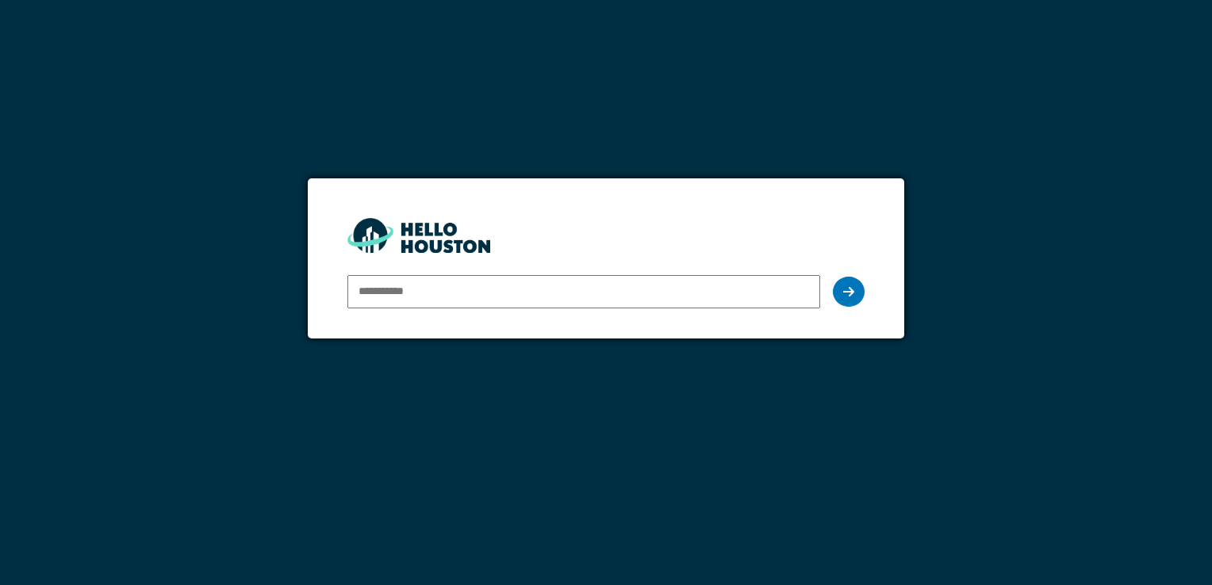
click at [419, 292] on input "email" at bounding box center [583, 291] width 472 height 33
type input "**********"
click at [843, 289] on icon at bounding box center [848, 292] width 11 height 13
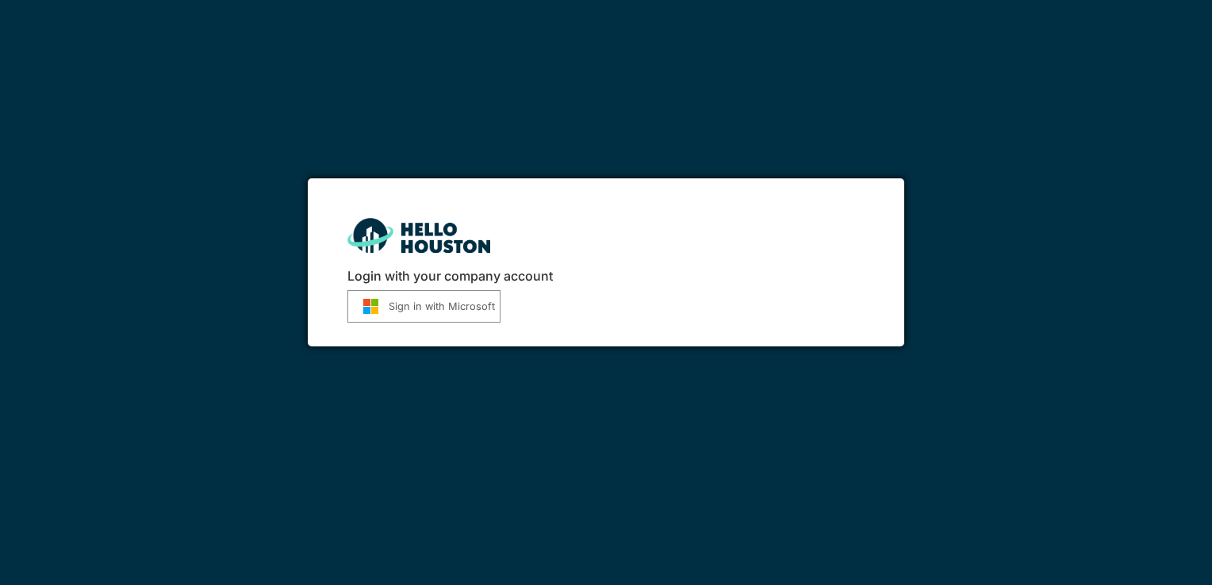
click at [428, 309] on button "Sign in with Microsoft" at bounding box center [423, 306] width 153 height 33
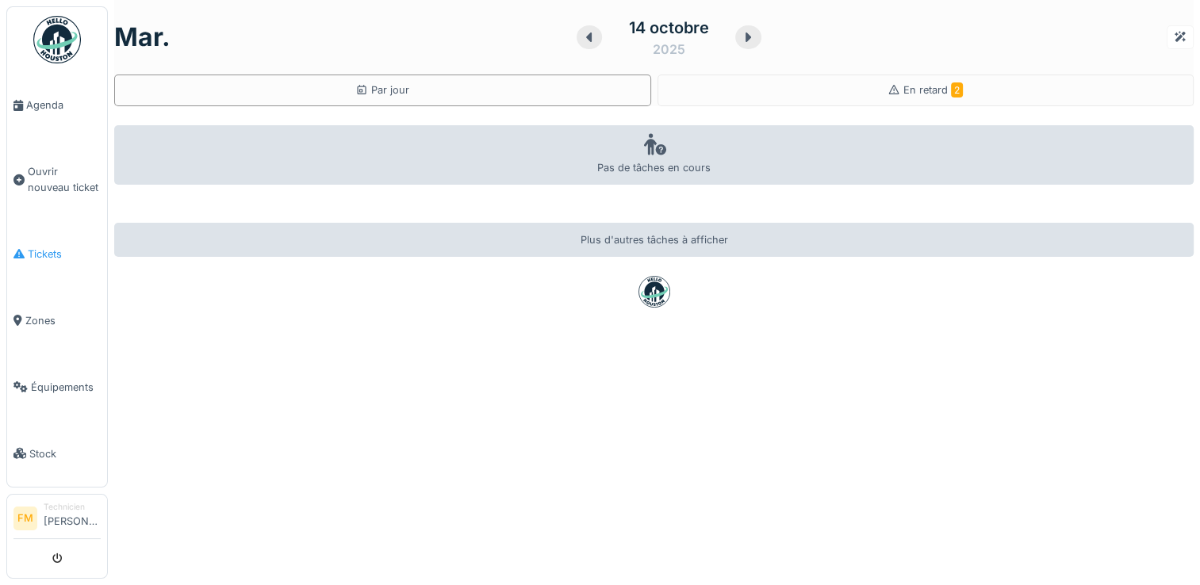
click at [38, 249] on span "Tickets" at bounding box center [64, 254] width 73 height 15
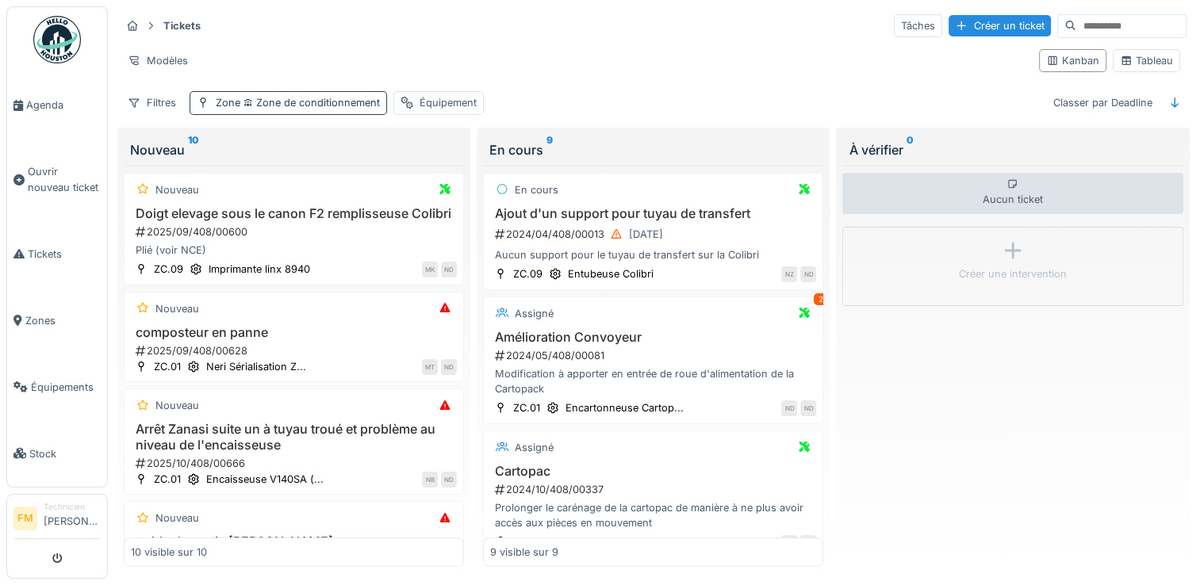
click at [271, 100] on span "Zone de conditionnement" at bounding box center [310, 103] width 140 height 12
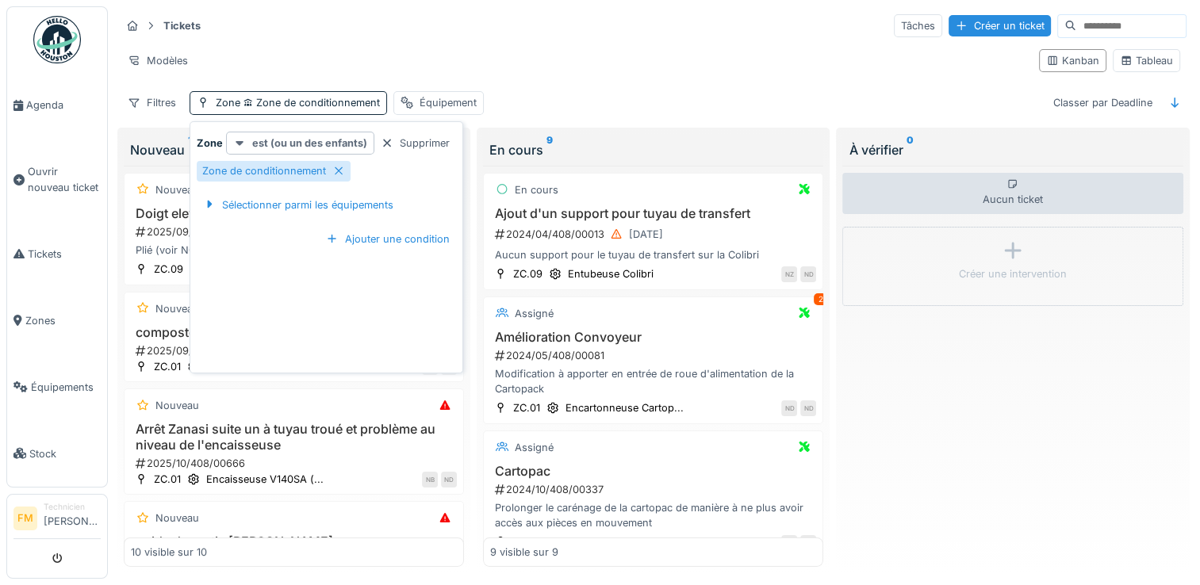
click at [278, 145] on strong "est (ou un des enfants)" at bounding box center [309, 143] width 115 height 15
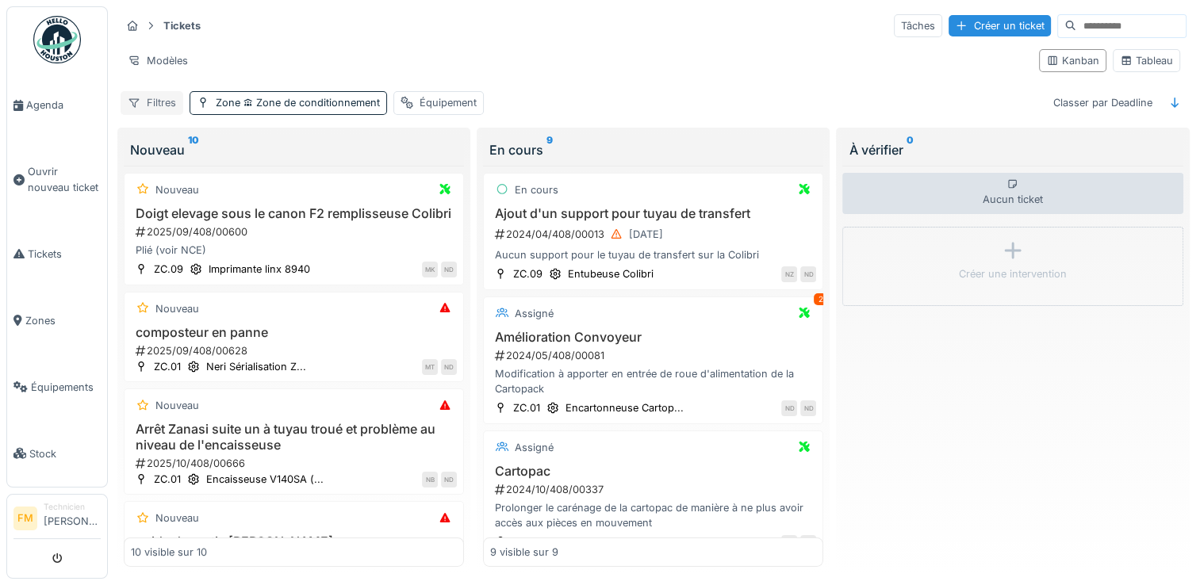
click at [155, 103] on div "Filtres" at bounding box center [152, 102] width 63 height 23
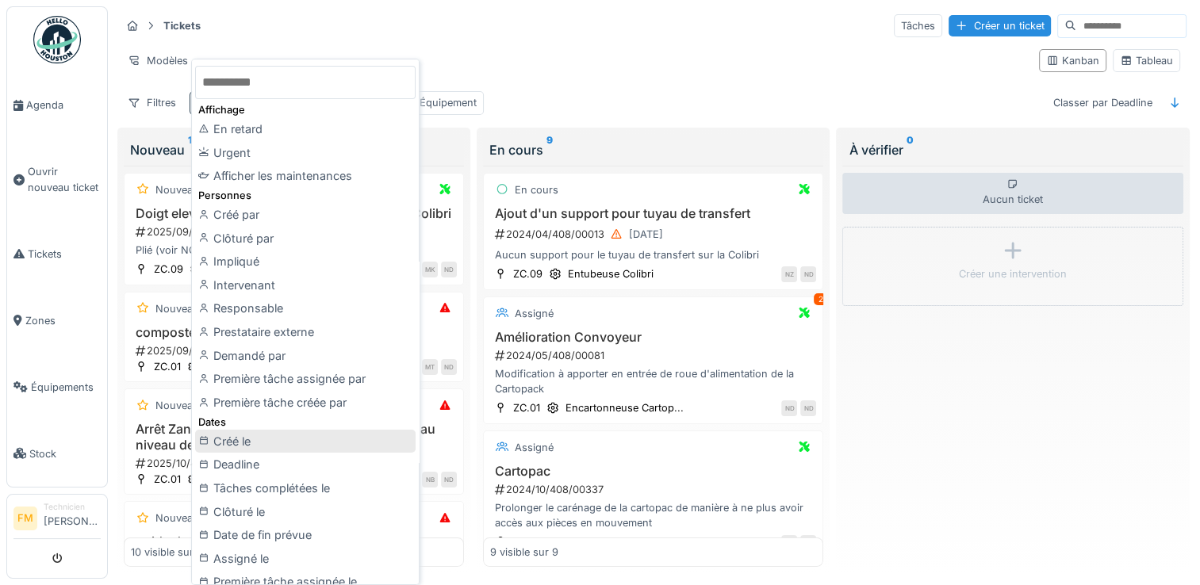
click at [225, 437] on div "Créé le" at bounding box center [305, 442] width 221 height 24
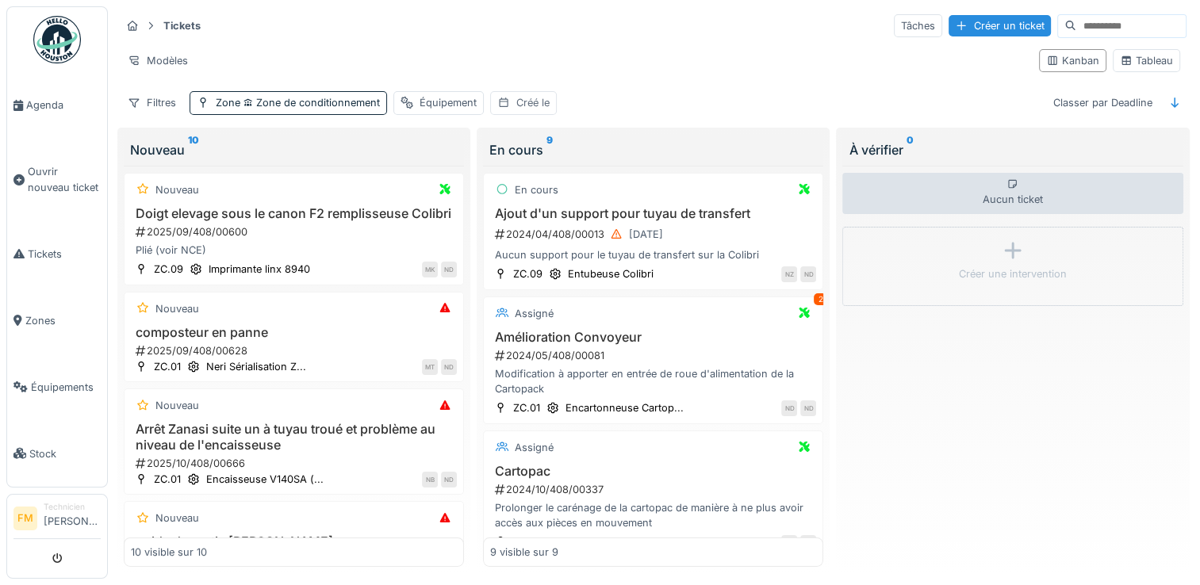
click at [533, 97] on div "Créé le" at bounding box center [532, 102] width 33 height 15
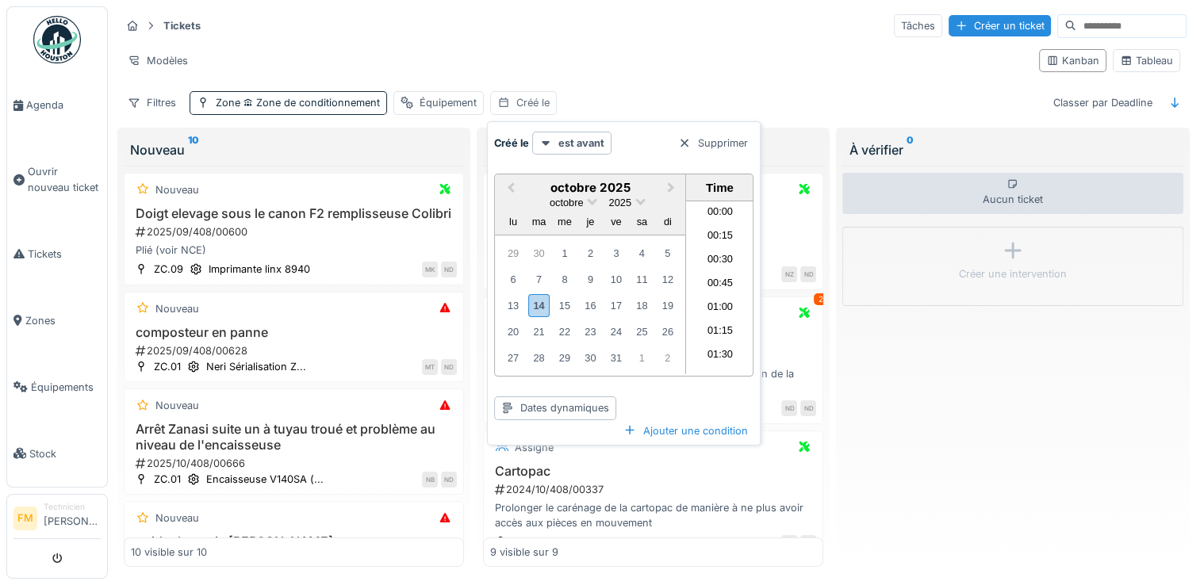
scroll to position [1068, 0]
click at [533, 304] on div "14" at bounding box center [538, 305] width 21 height 23
click at [568, 144] on strong "est avant" at bounding box center [582, 143] width 46 height 15
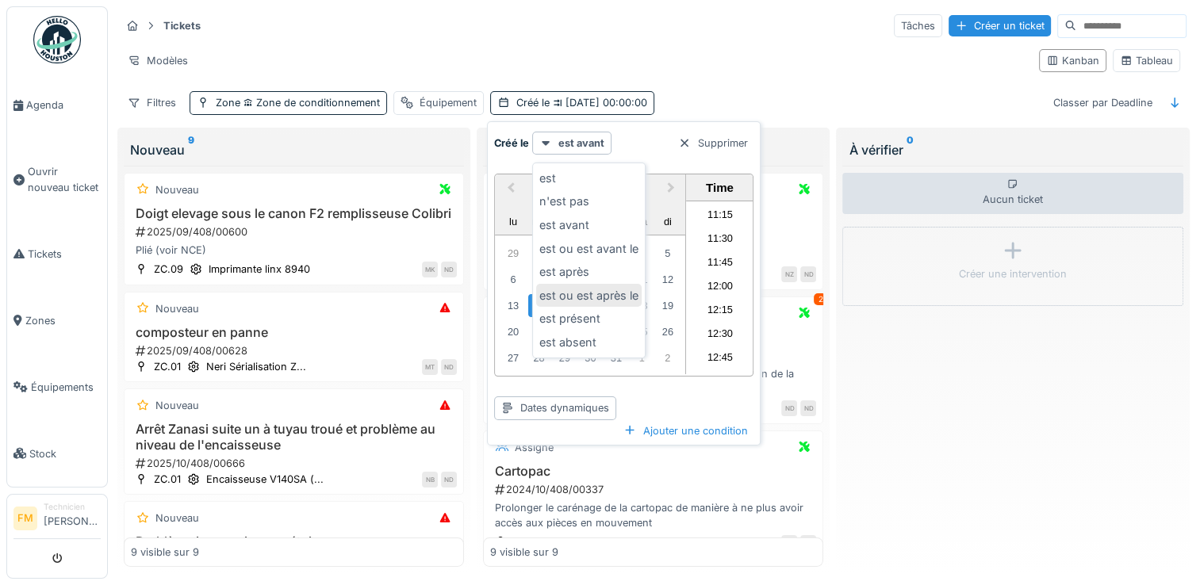
click at [574, 303] on div "est ou est après le" at bounding box center [589, 296] width 106 height 24
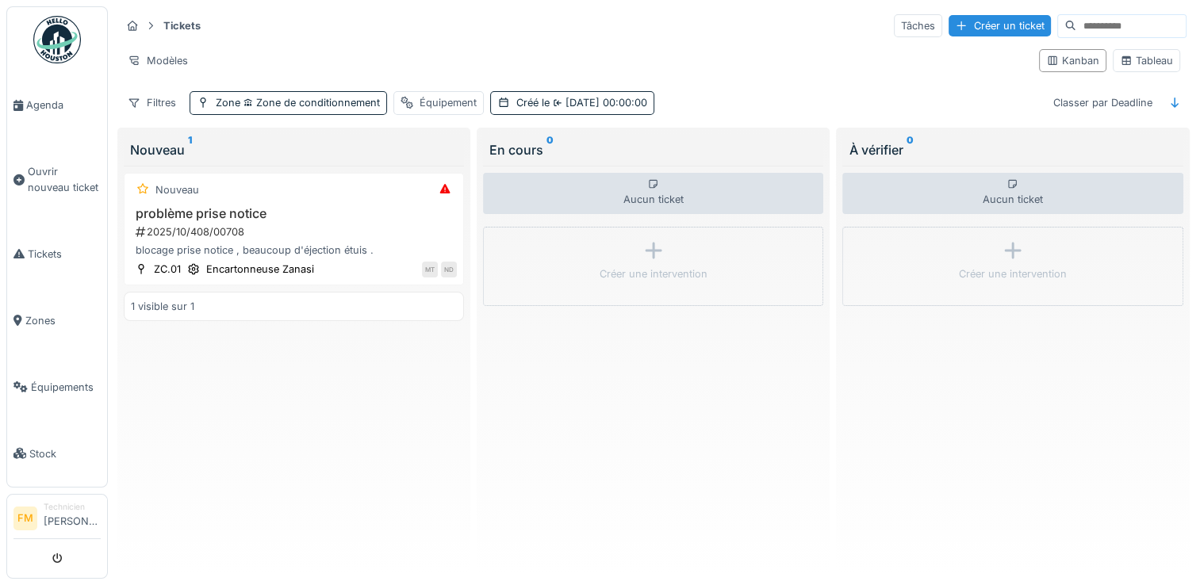
click at [696, 41] on div "Tickets Tâches Créer un ticket Modèles Kanban Tableau Filtres Zone Zone de cond…" at bounding box center [653, 63] width 1079 height 115
click at [549, 103] on div "Créé le 14/10/2025 00:00:00" at bounding box center [581, 102] width 131 height 15
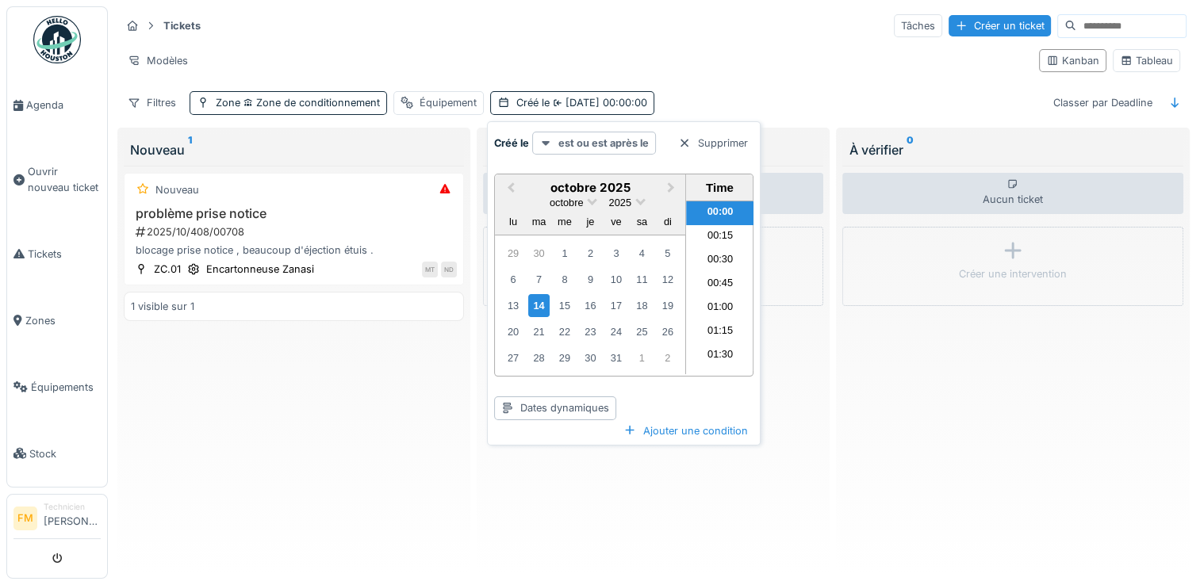
click at [578, 143] on strong "est ou est après le" at bounding box center [604, 143] width 90 height 15
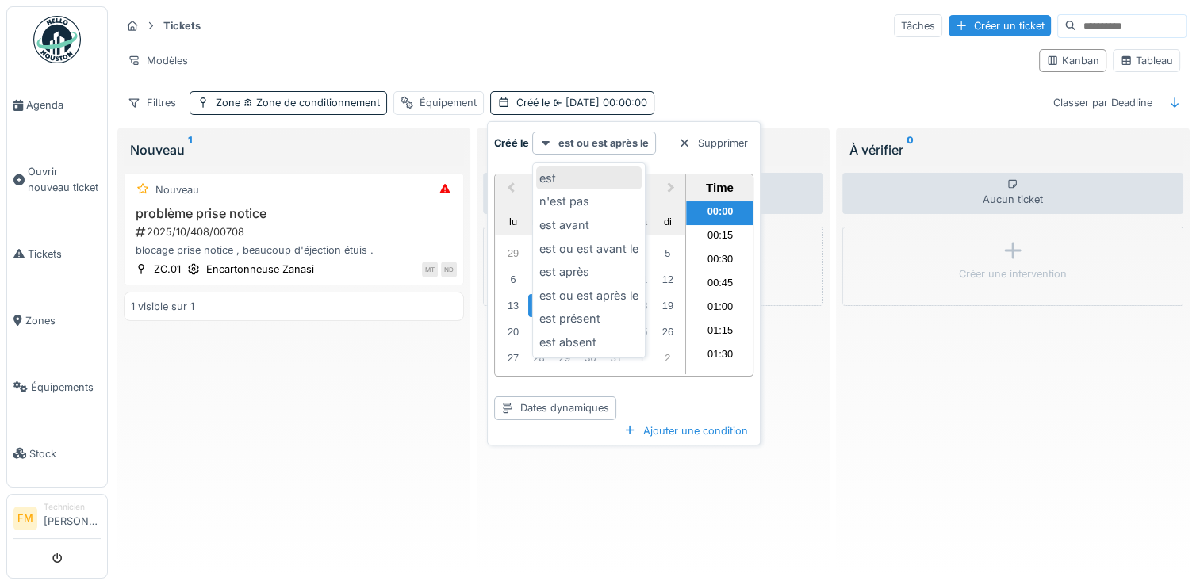
click at [548, 172] on div "est" at bounding box center [589, 179] width 106 height 24
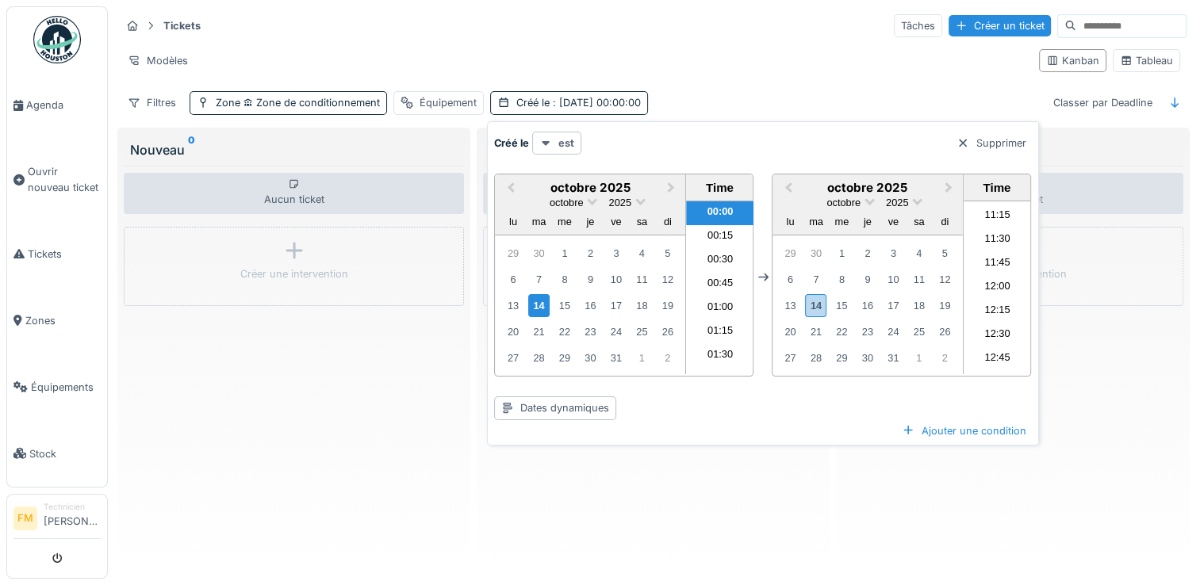
click at [559, 146] on strong "est" at bounding box center [567, 143] width 16 height 15
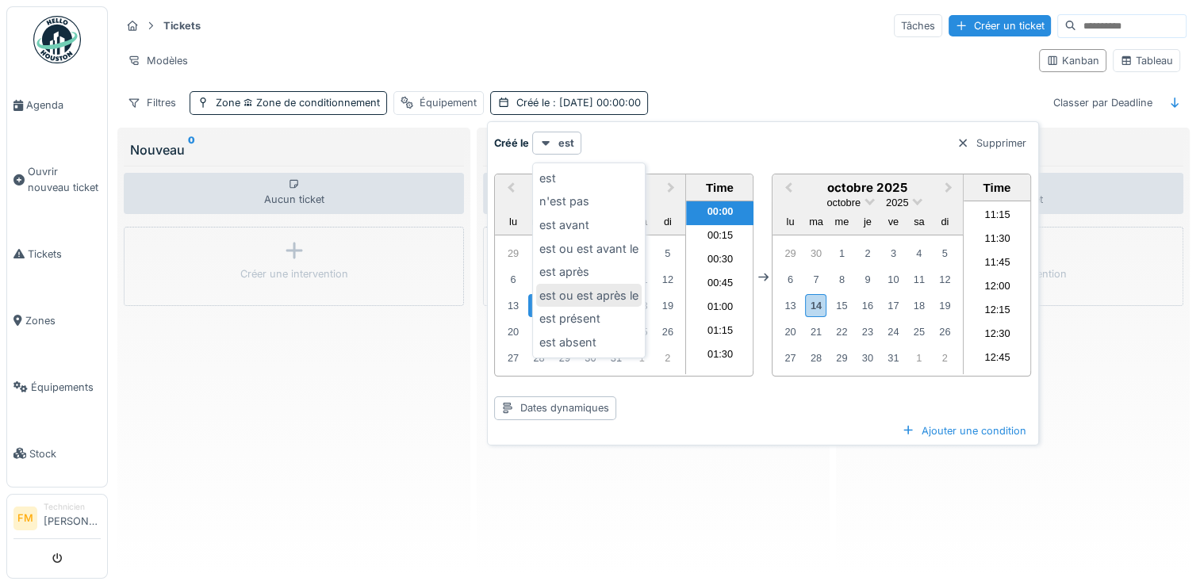
click at [603, 297] on div "est ou est après le" at bounding box center [589, 296] width 106 height 24
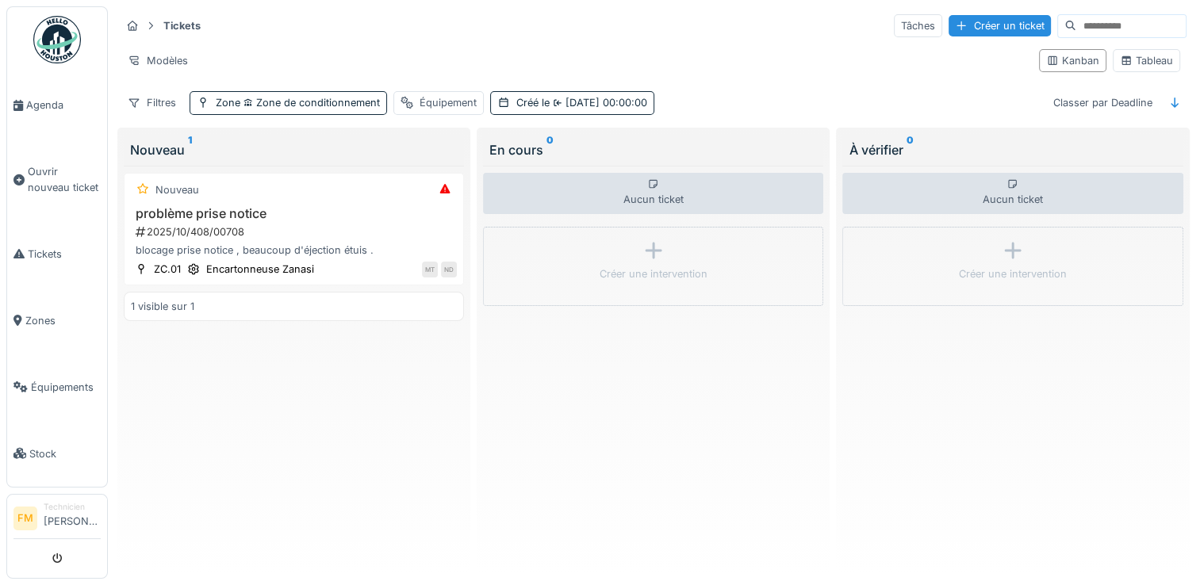
click at [442, 390] on div "Nouveau problème prise notice 2025/10/408/00708 blocage prise notice , beaucoup…" at bounding box center [294, 367] width 340 height 402
click at [374, 214] on h3 "problème prise notice" at bounding box center [294, 213] width 326 height 15
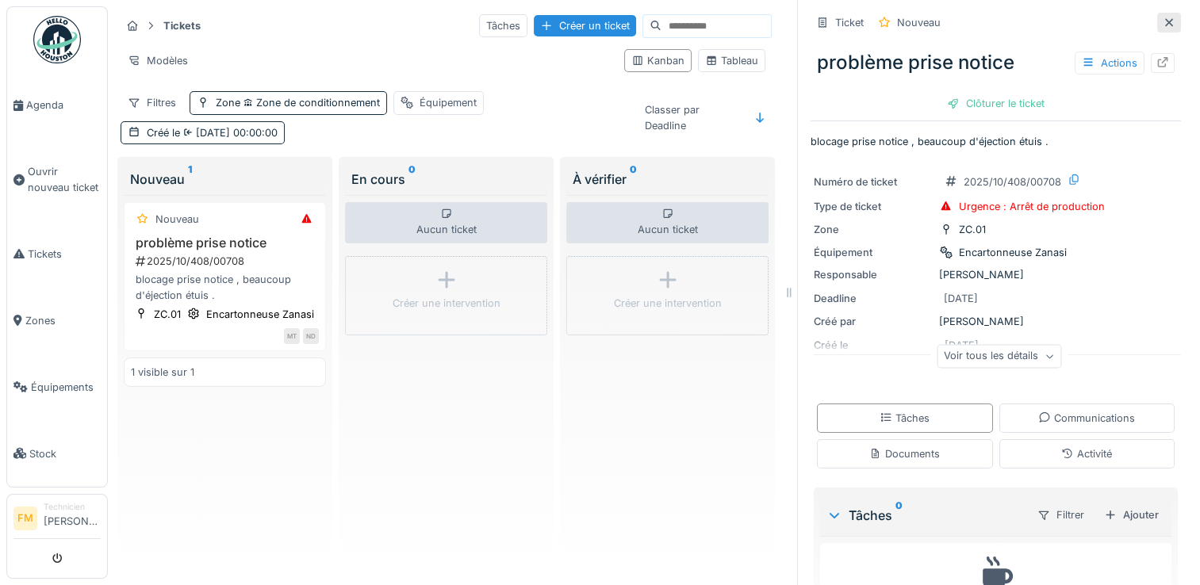
click at [1157, 24] on div at bounding box center [1169, 23] width 24 height 20
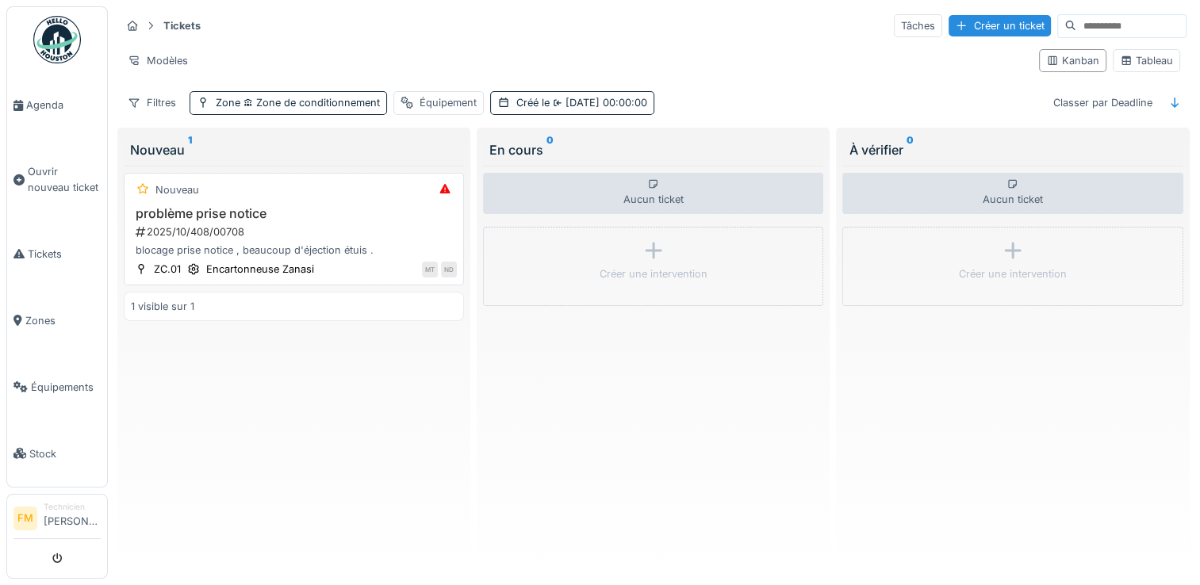
click at [305, 202] on div "Nouveau problème prise notice 2025/10/408/00708 blocage prise notice , beaucoup…" at bounding box center [294, 229] width 340 height 113
click at [291, 225] on div "2025/10/408/00708" at bounding box center [295, 232] width 323 height 15
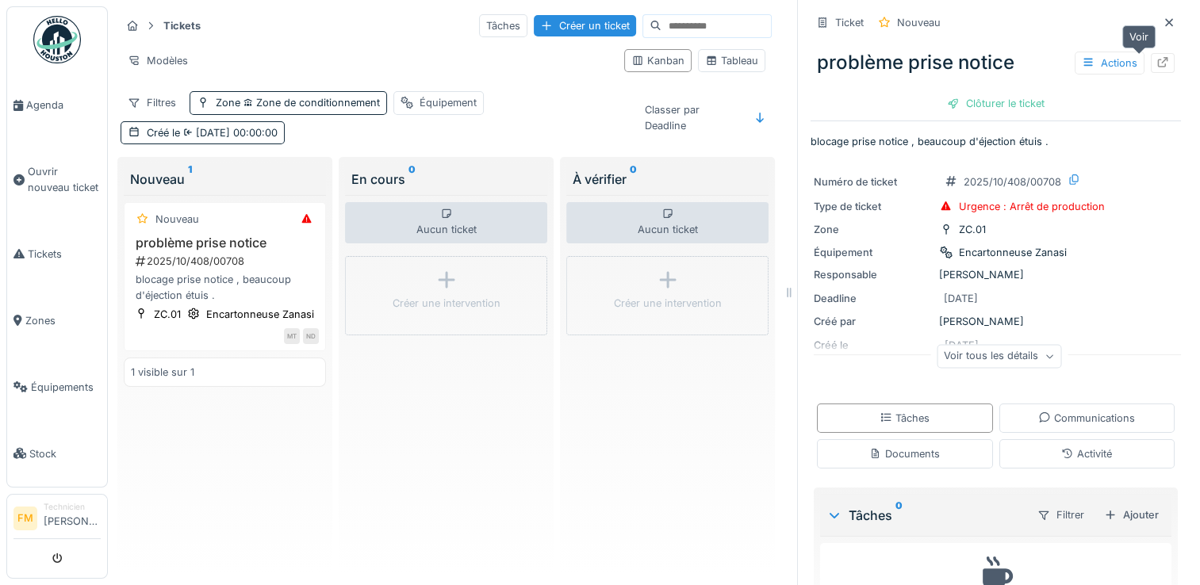
click at [1158, 66] on icon at bounding box center [1163, 62] width 10 height 10
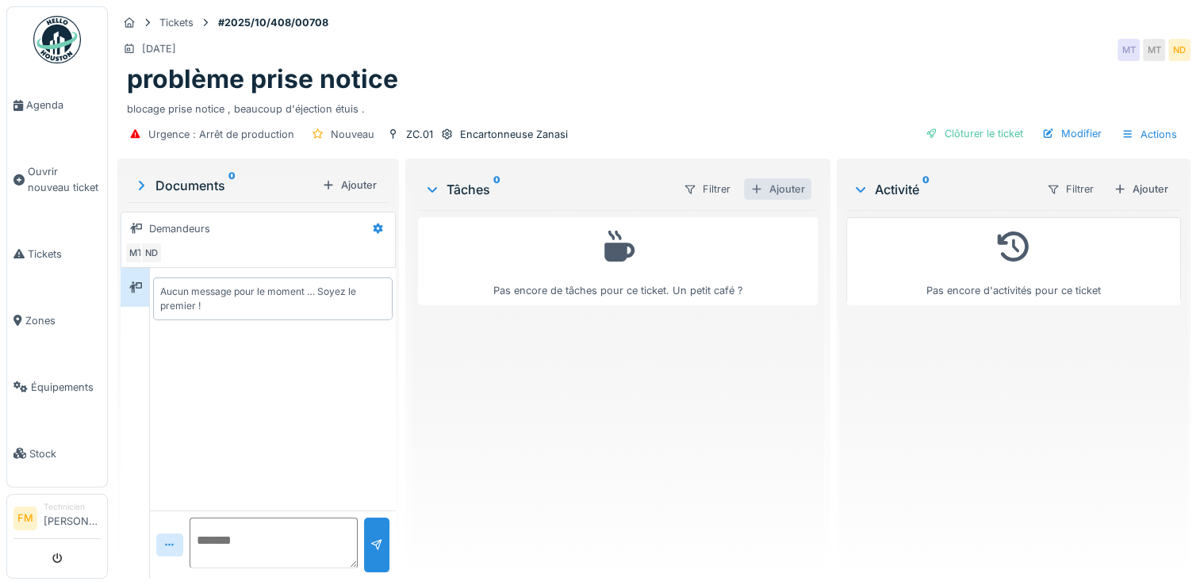
click at [755, 186] on div at bounding box center [757, 189] width 13 height 15
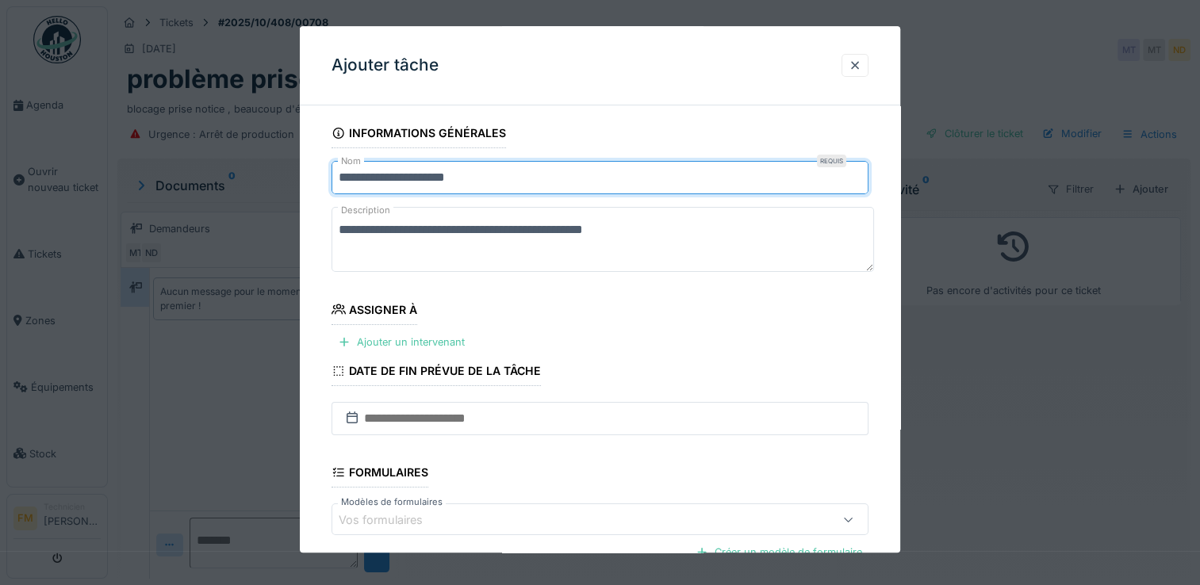
drag, startPoint x: 496, startPoint y: 179, endPoint x: 259, endPoint y: 179, distance: 237.2
click at [332, 170] on input "**********" at bounding box center [600, 177] width 537 height 33
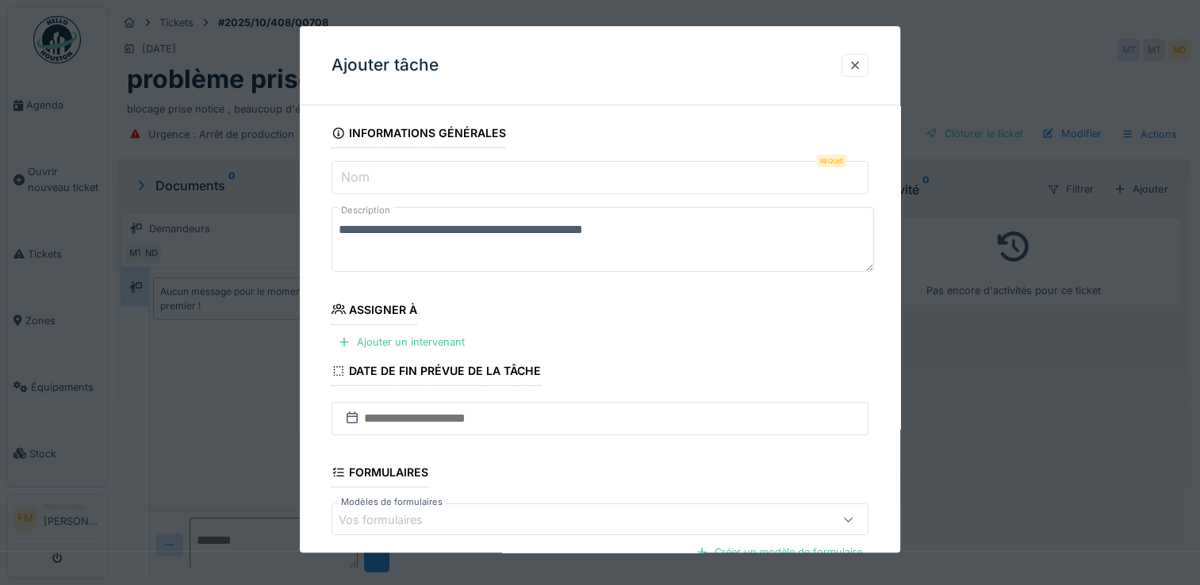
drag, startPoint x: 662, startPoint y: 240, endPoint x: 225, endPoint y: 229, distance: 436.5
click at [226, 229] on div "**********" at bounding box center [654, 292] width 1092 height 585
click at [362, 164] on input "Nom" at bounding box center [600, 177] width 537 height 33
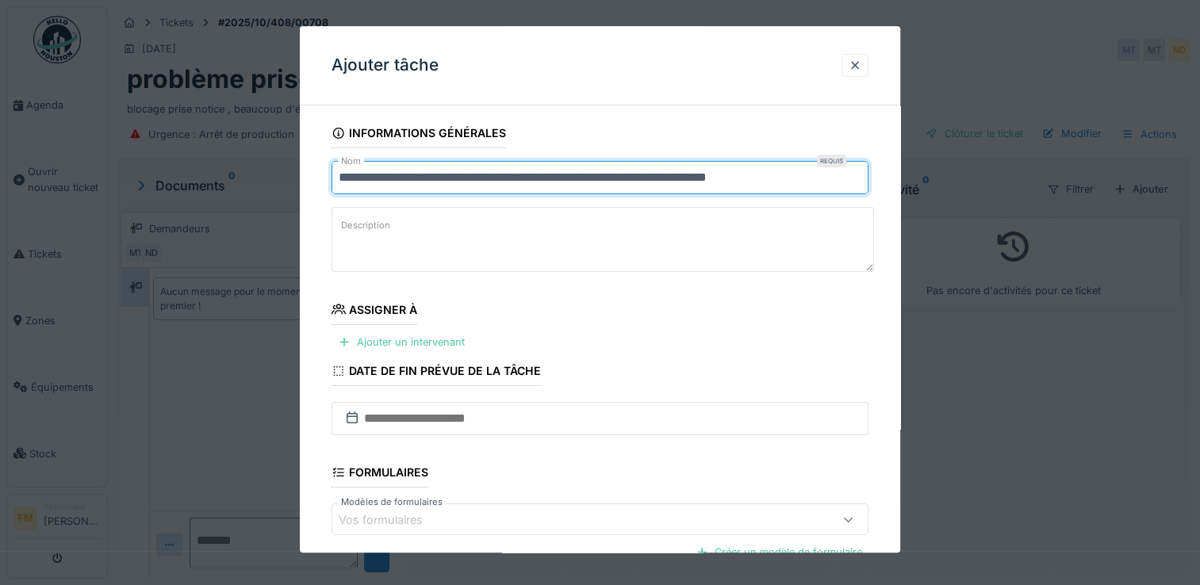
type input "**********"
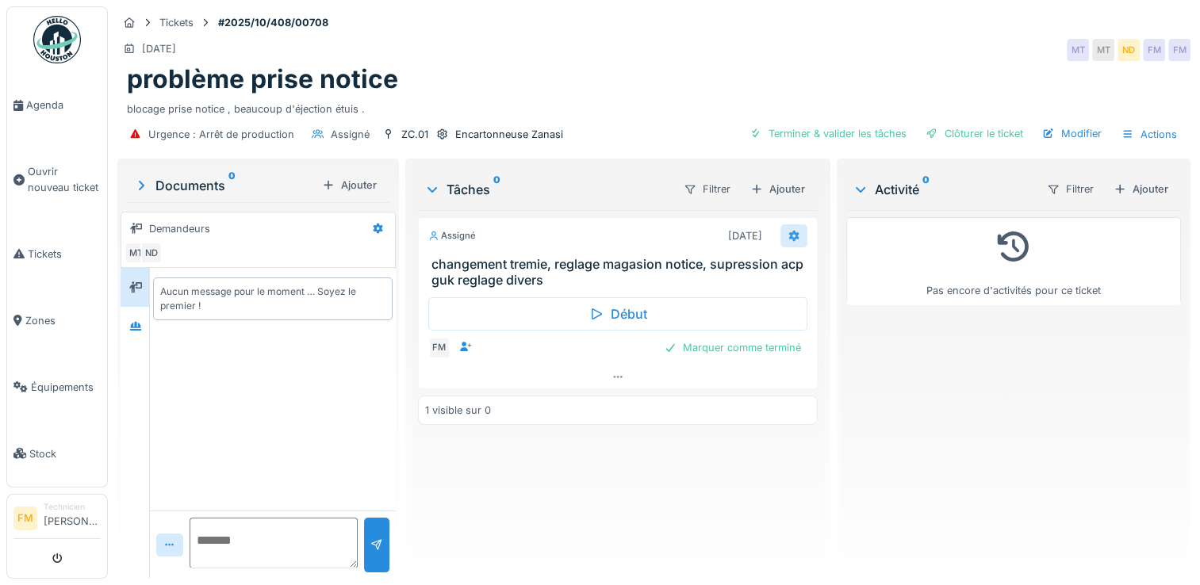
click at [781, 235] on div at bounding box center [794, 236] width 27 height 23
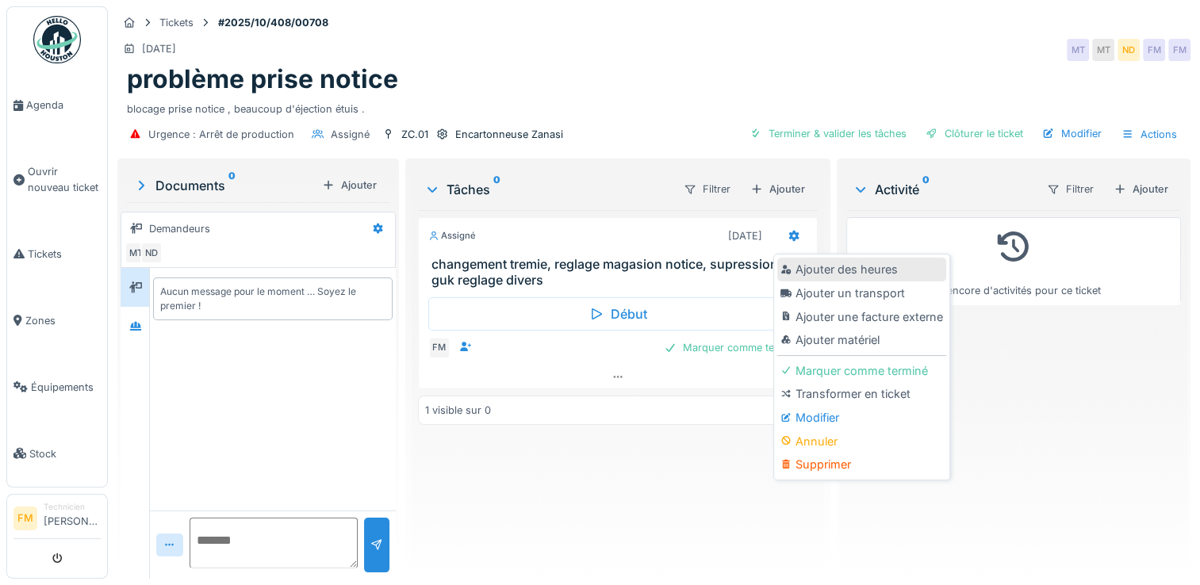
click at [820, 274] on div "Ajouter des heures" at bounding box center [861, 270] width 169 height 24
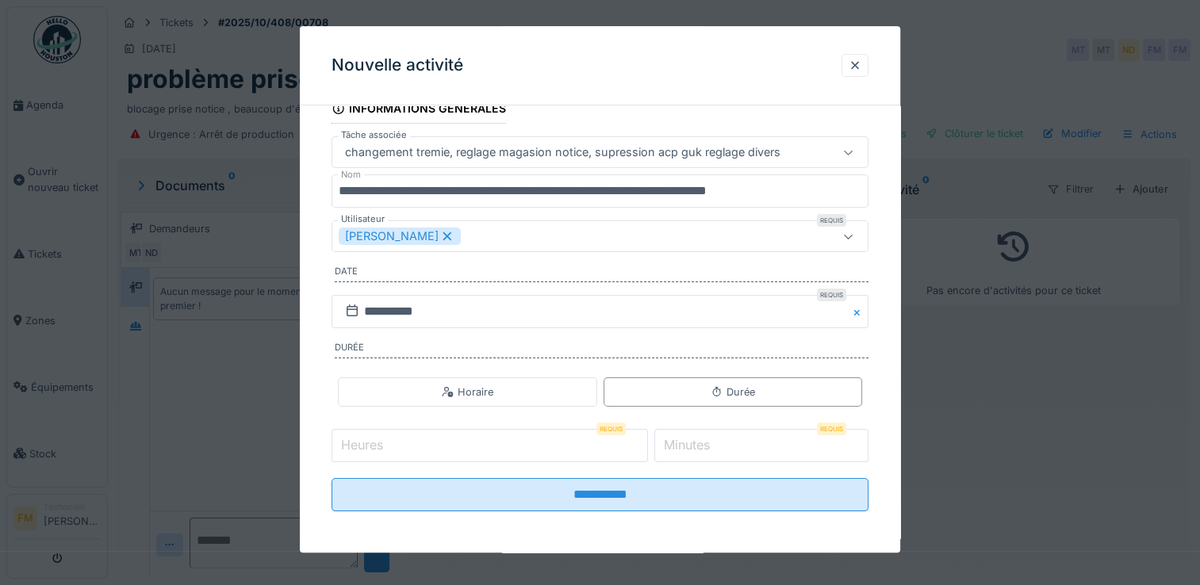
scroll to position [12, 0]
click at [546, 459] on input "Heures" at bounding box center [490, 445] width 317 height 33
type input "*"
click at [694, 443] on label "Minutes" at bounding box center [687, 445] width 52 height 19
click at [694, 443] on input "*" at bounding box center [762, 445] width 214 height 33
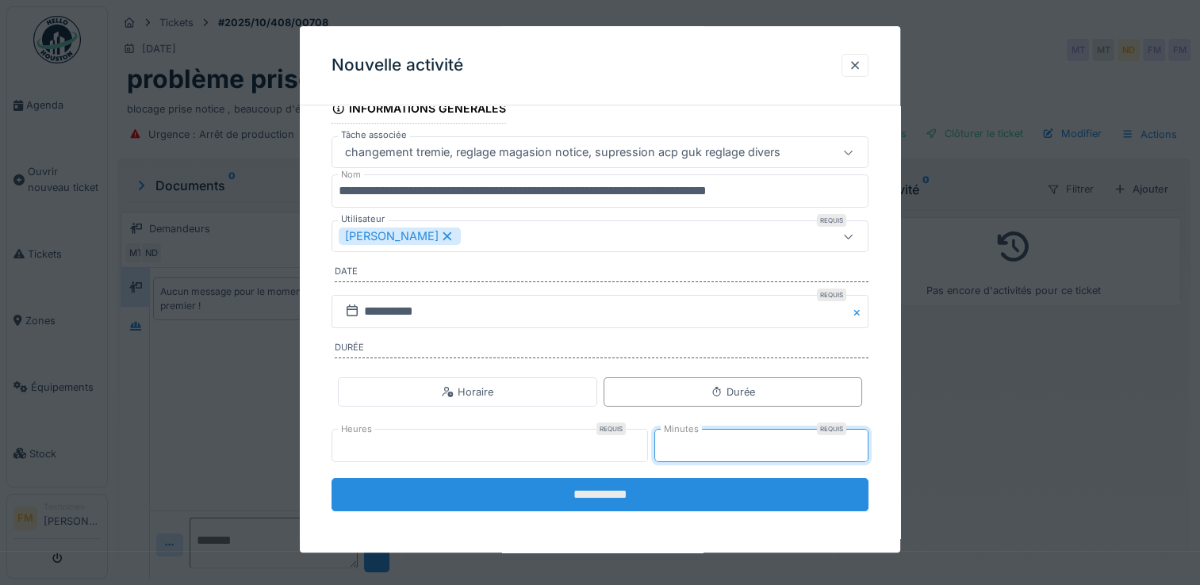
type input "*"
click at [658, 481] on input "**********" at bounding box center [600, 494] width 537 height 33
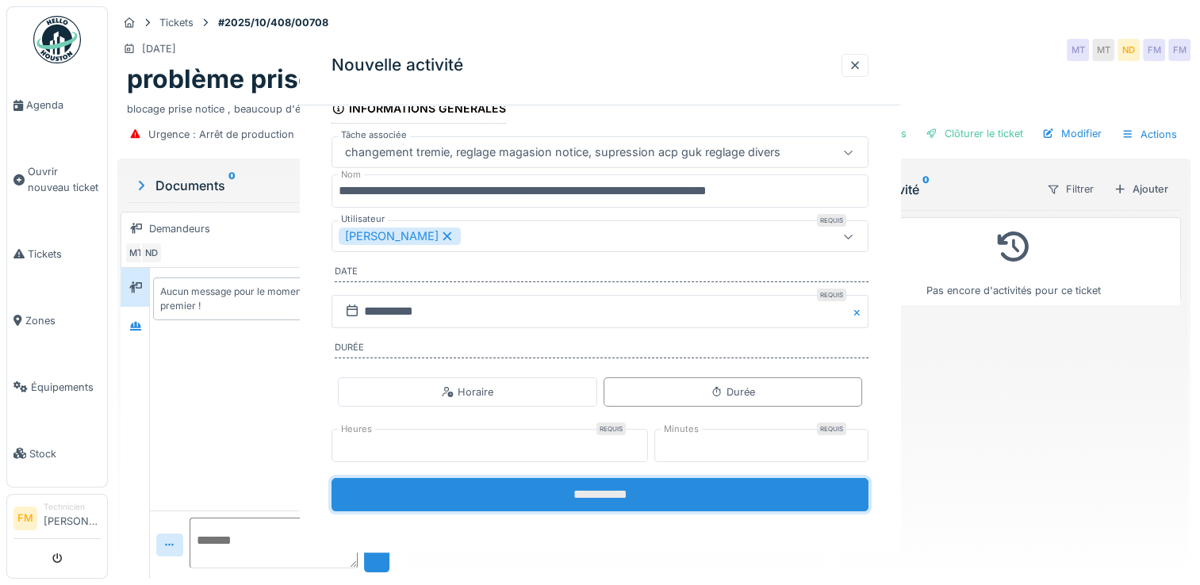
scroll to position [0, 0]
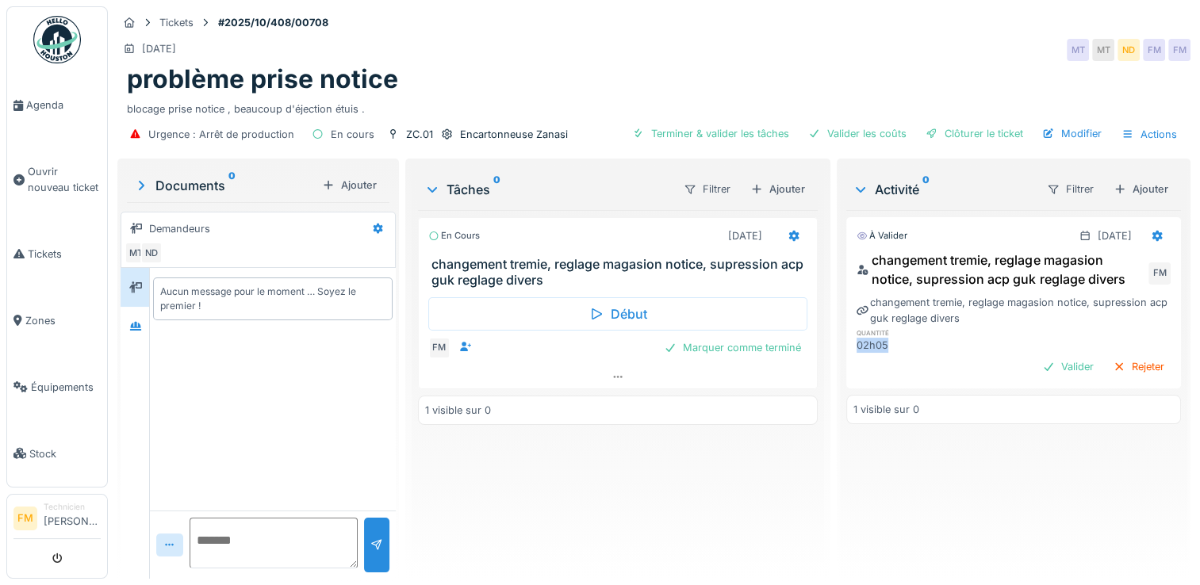
drag, startPoint x: 851, startPoint y: 351, endPoint x: 885, endPoint y: 357, distance: 33.9
click at [885, 353] on div "02h05" at bounding box center [908, 345] width 102 height 15
click at [732, 415] on div "En cours 14/10/2025 changement tremie, reglage magasion notice, supression acp …" at bounding box center [618, 388] width 400 height 356
click at [788, 231] on icon at bounding box center [794, 236] width 13 height 10
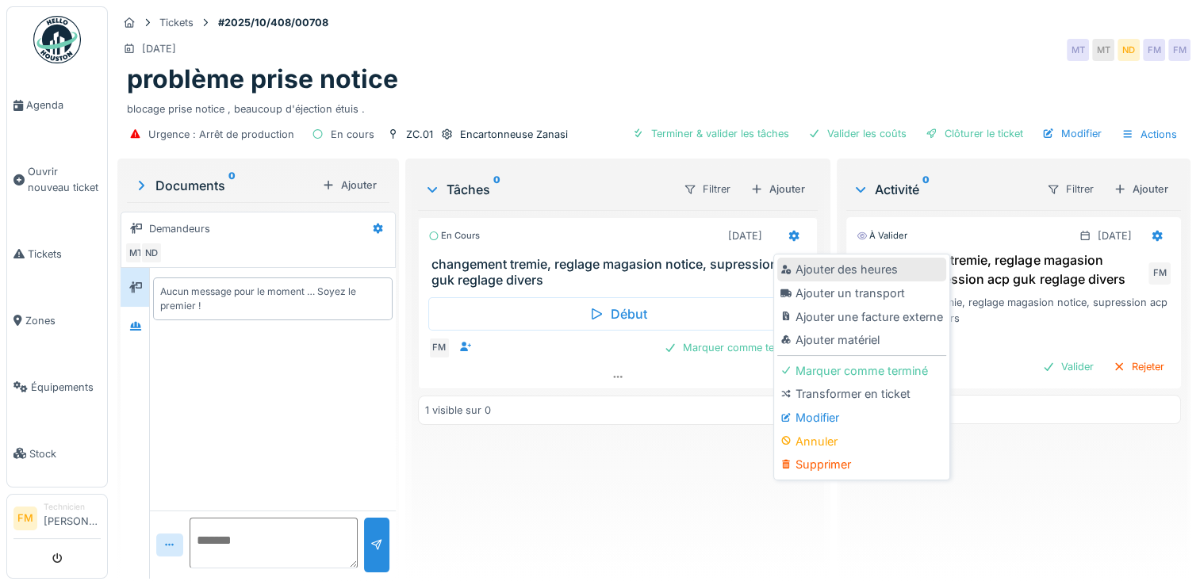
click at [841, 259] on div "Ajouter des heures" at bounding box center [861, 270] width 169 height 24
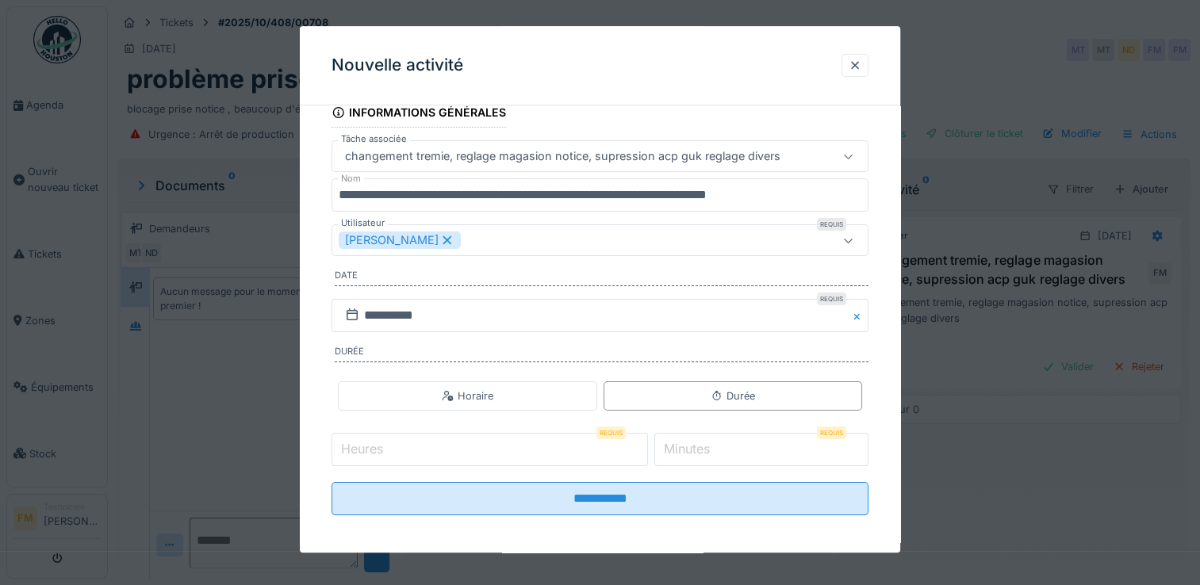
scroll to position [92, 0]
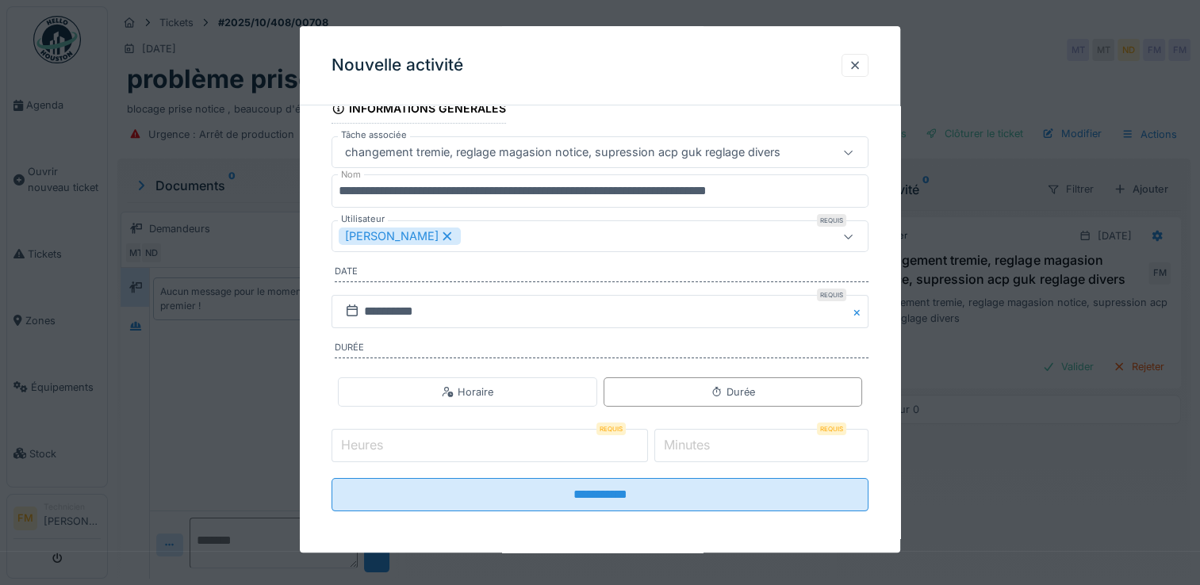
click at [399, 449] on input "Heures" at bounding box center [490, 445] width 317 height 33
click at [746, 443] on input "*" at bounding box center [762, 445] width 214 height 33
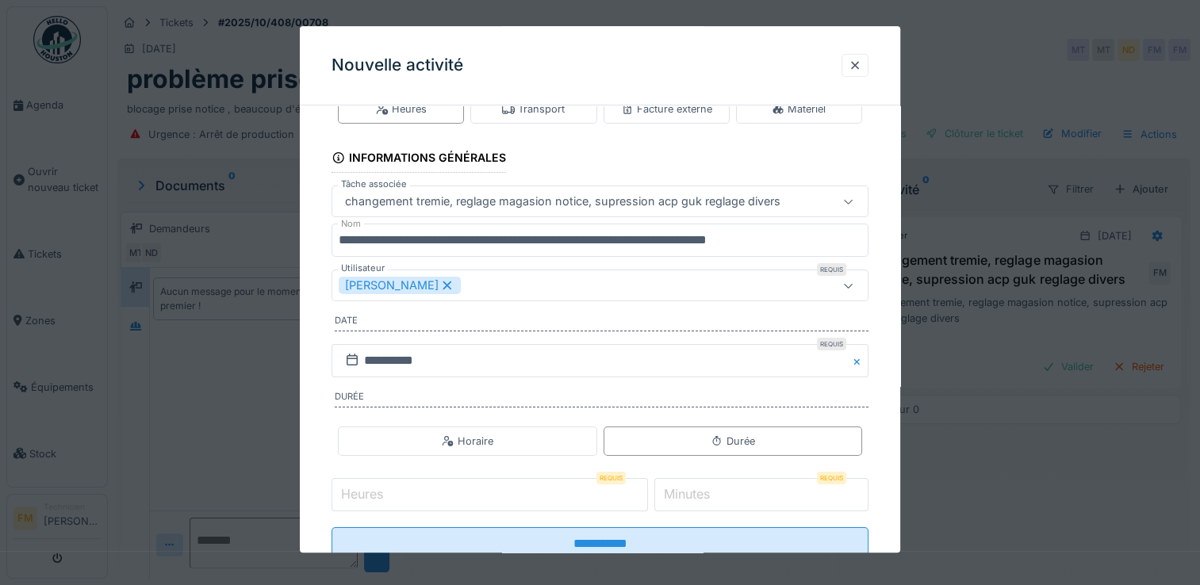
scroll to position [0, 0]
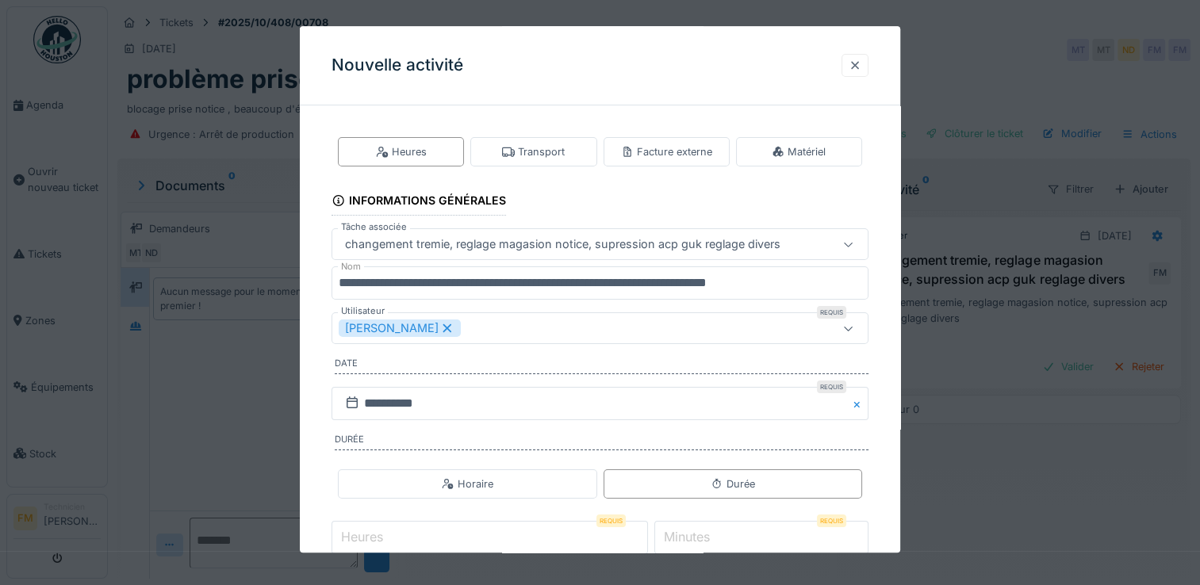
click at [862, 59] on div at bounding box center [855, 65] width 13 height 15
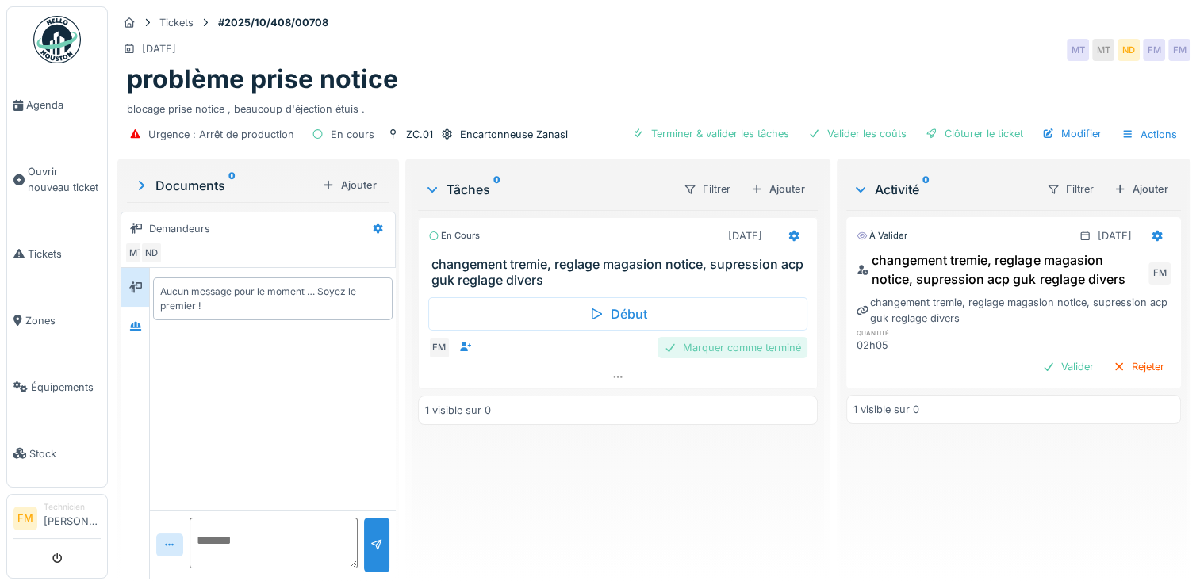
click at [711, 337] on div "Marquer comme terminé" at bounding box center [733, 347] width 150 height 21
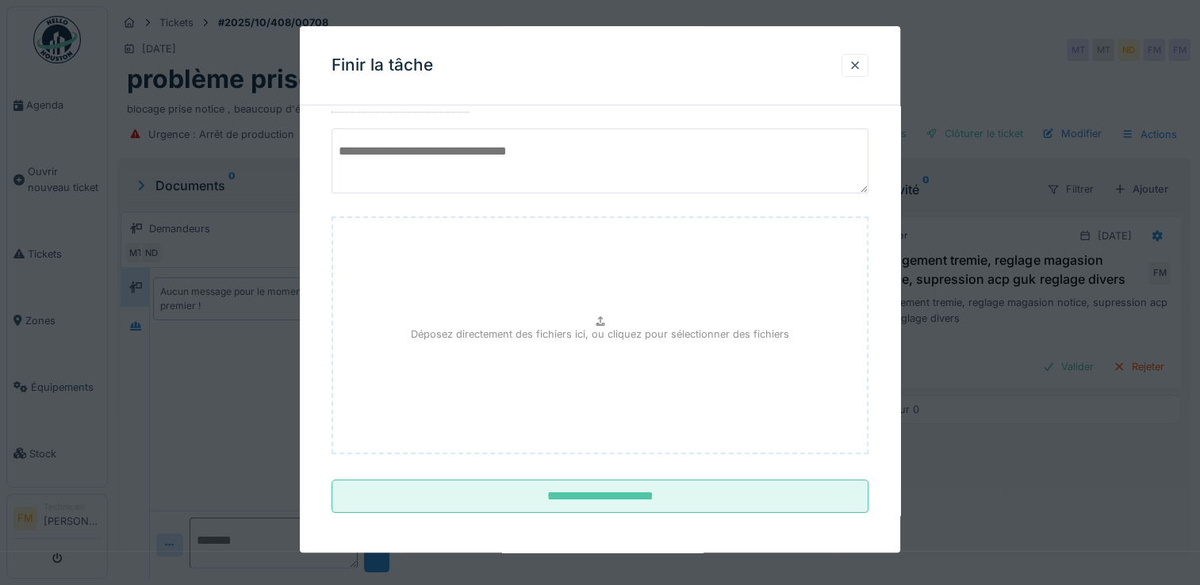
scroll to position [117, 0]
click at [446, 152] on textarea at bounding box center [600, 158] width 537 height 65
click at [868, 66] on div at bounding box center [855, 65] width 27 height 23
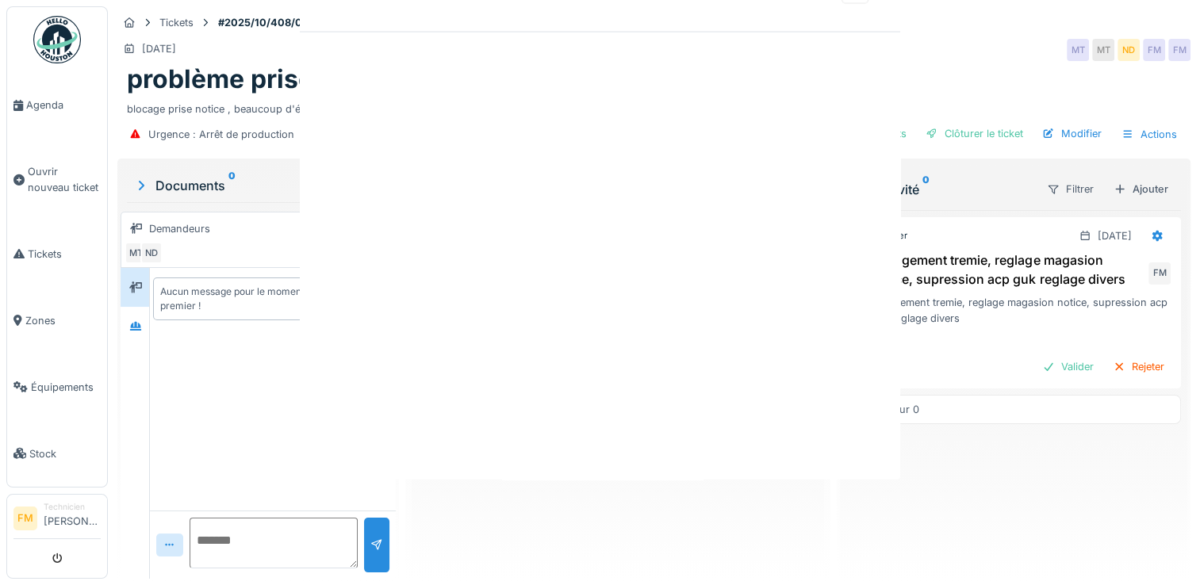
scroll to position [0, 0]
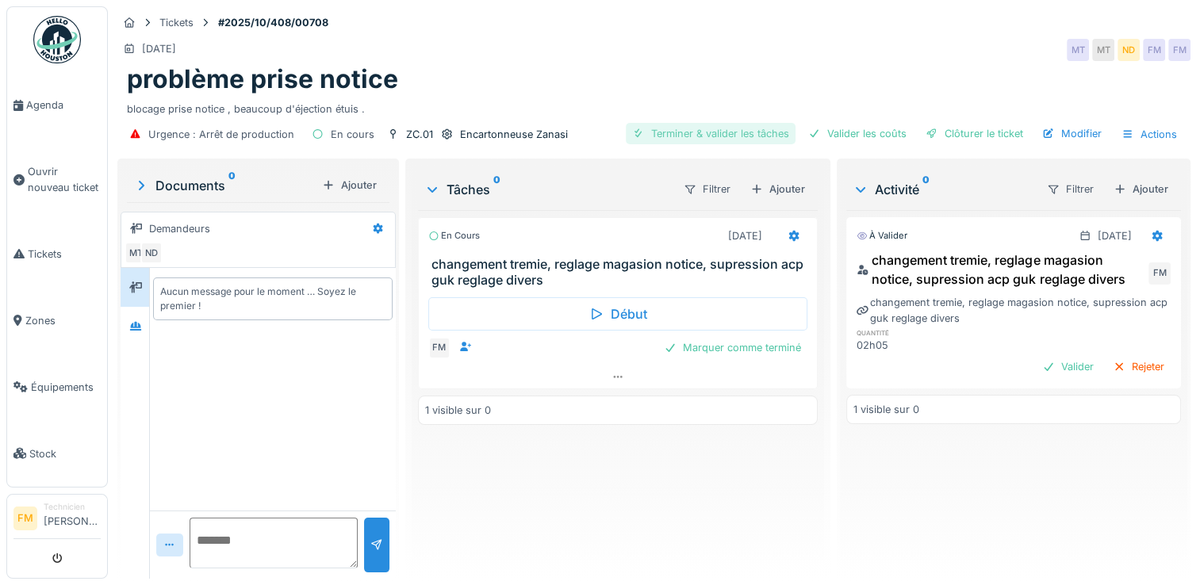
click at [736, 123] on div "Terminer & valider les tâches" at bounding box center [711, 133] width 170 height 21
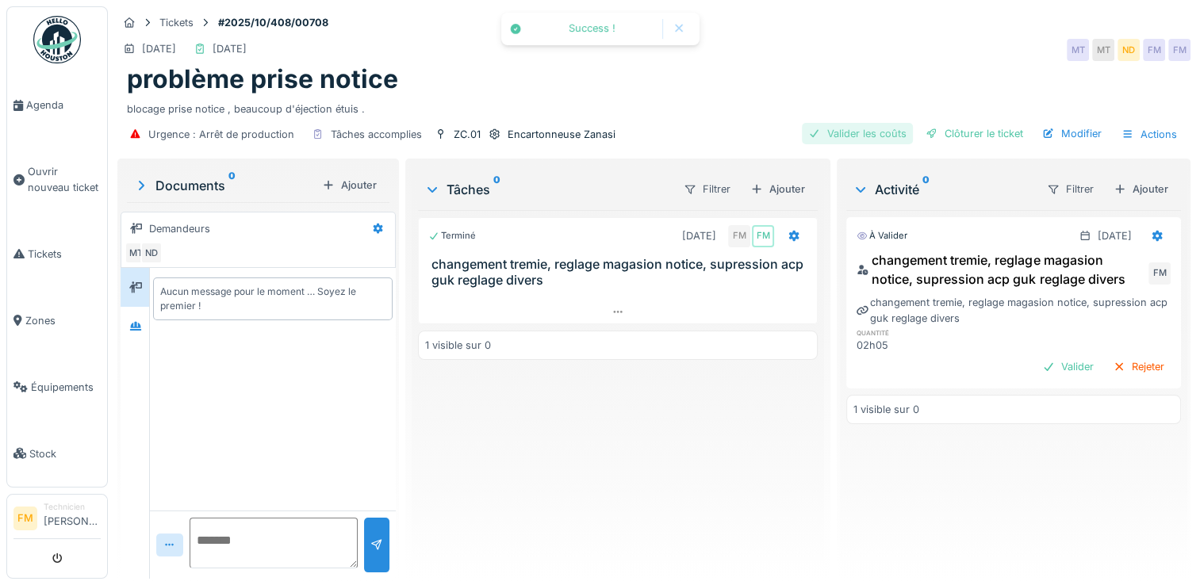
click at [841, 123] on div "Valider les coûts" at bounding box center [857, 133] width 111 height 21
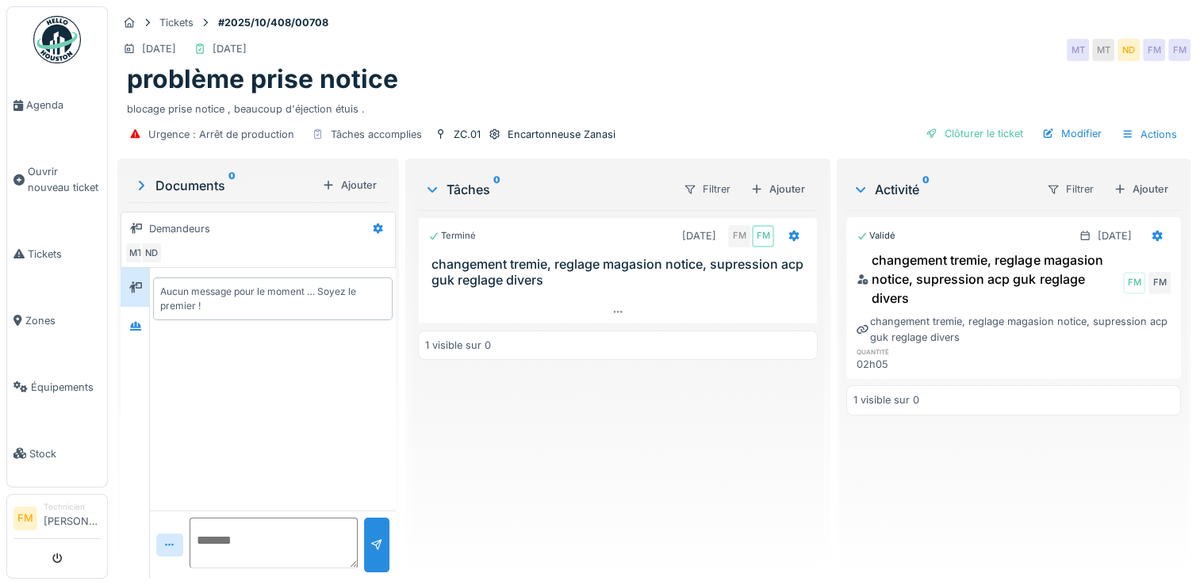
click at [64, 24] on img at bounding box center [57, 40] width 48 height 48
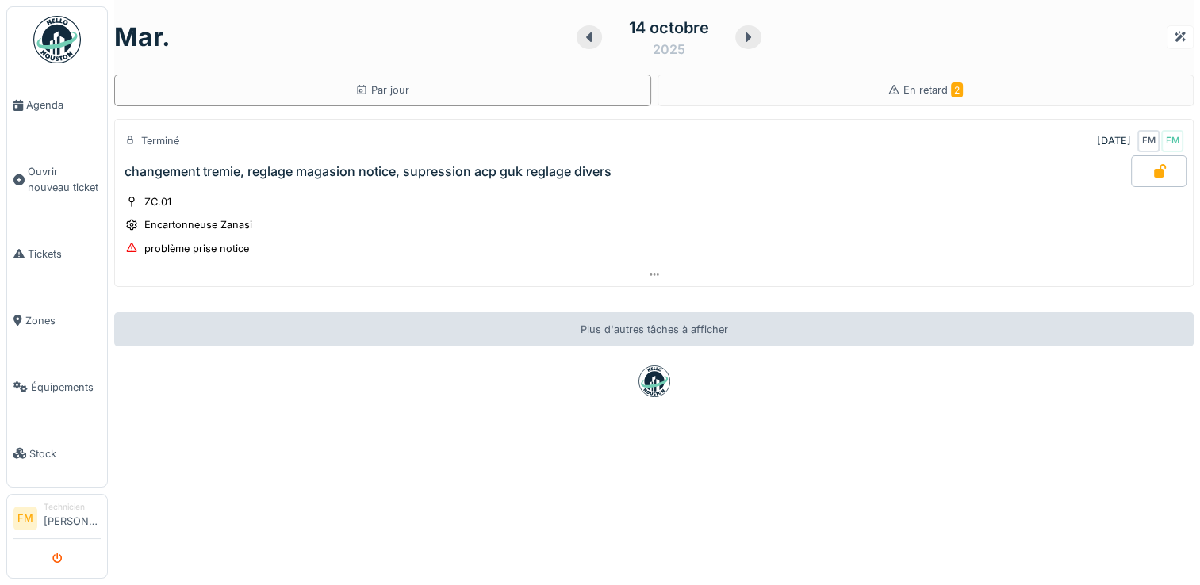
drag, startPoint x: 0, startPoint y: 451, endPoint x: 64, endPoint y: 562, distance: 128.3
click at [57, 562] on icon "submit" at bounding box center [57, 560] width 10 height 10
